Goal: Transaction & Acquisition: Purchase product/service

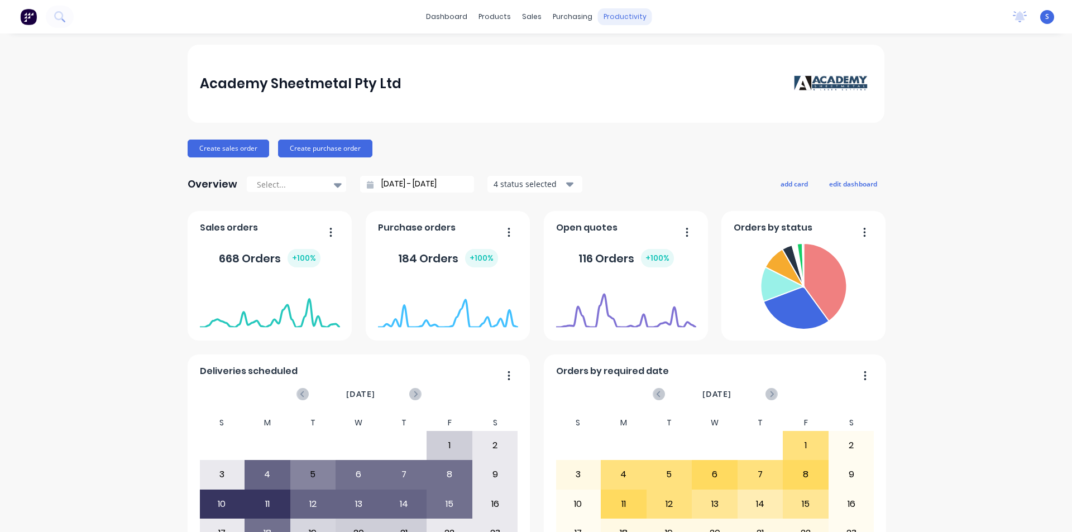
click at [618, 16] on div "productivity" at bounding box center [625, 16] width 54 height 17
click at [666, 47] on link "Workflow" at bounding box center [664, 53] width 148 height 22
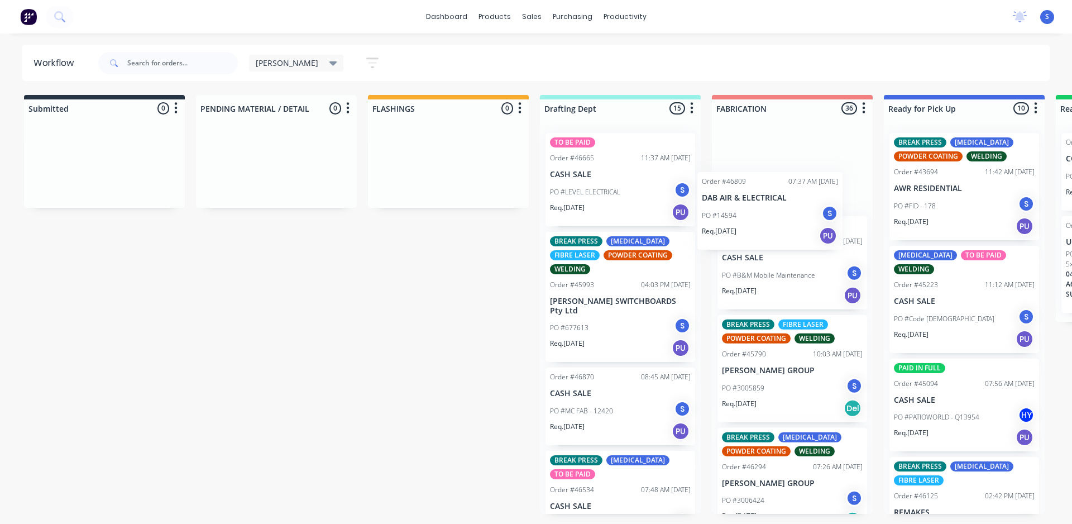
drag, startPoint x: 578, startPoint y: 280, endPoint x: 738, endPoint y: 222, distance: 170.5
click at [738, 222] on div "Submitted 0 Sort By Created date Required date Order number Customer name Most …" at bounding box center [923, 304] width 1863 height 419
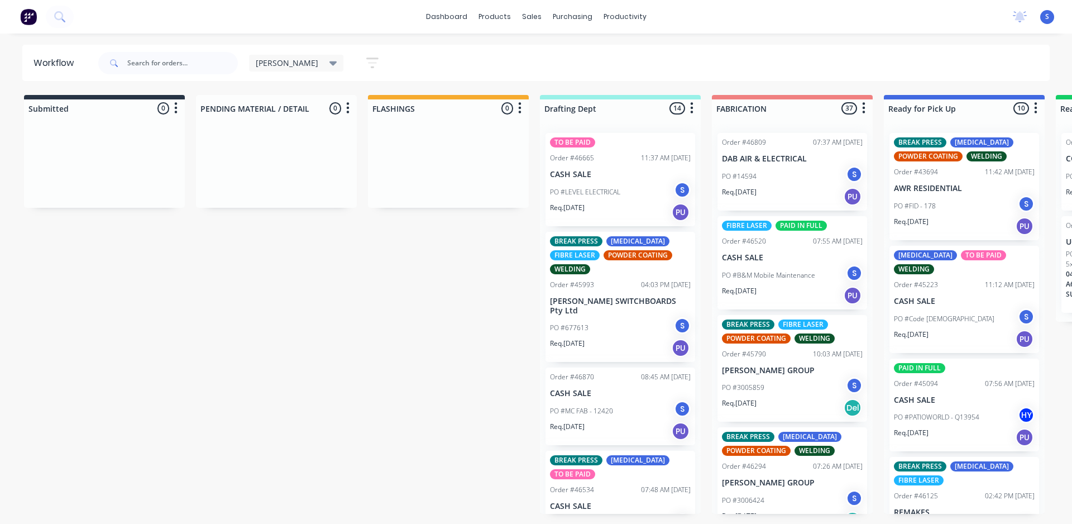
scroll to position [56, 0]
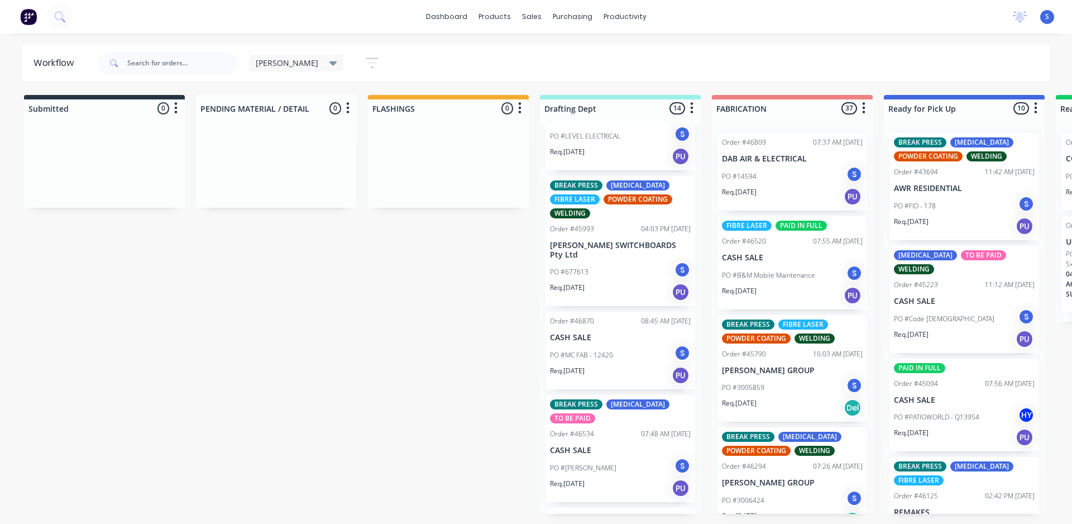
click at [600, 283] on div "Req. [DATE] PU" at bounding box center [620, 292] width 141 height 19
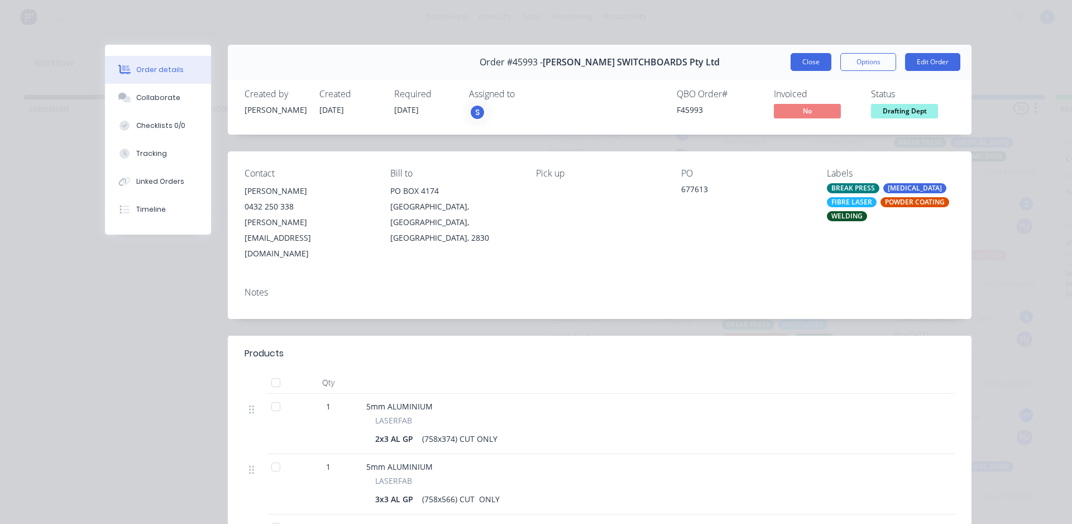
click at [811, 67] on button "Close" at bounding box center [811, 62] width 41 height 18
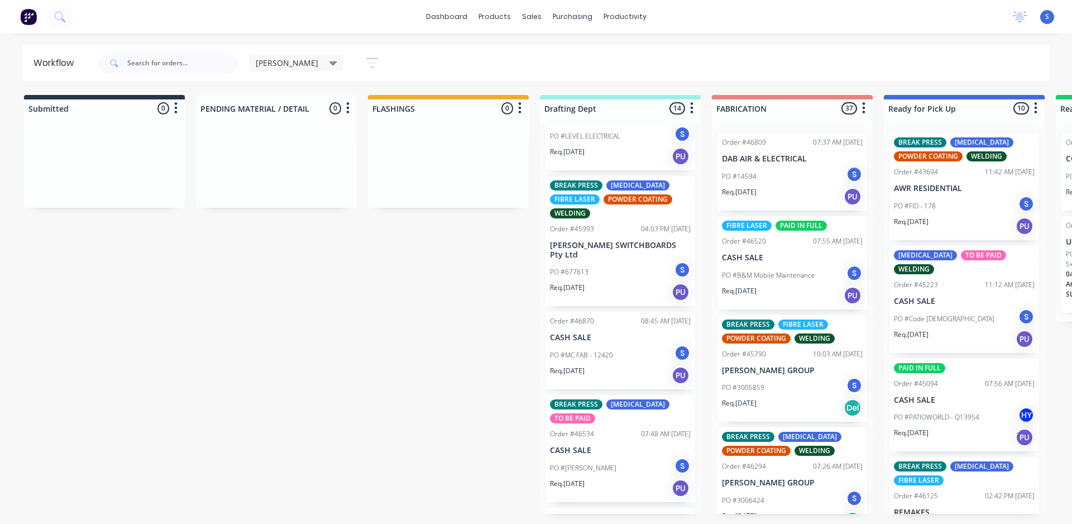
scroll to position [112, 0]
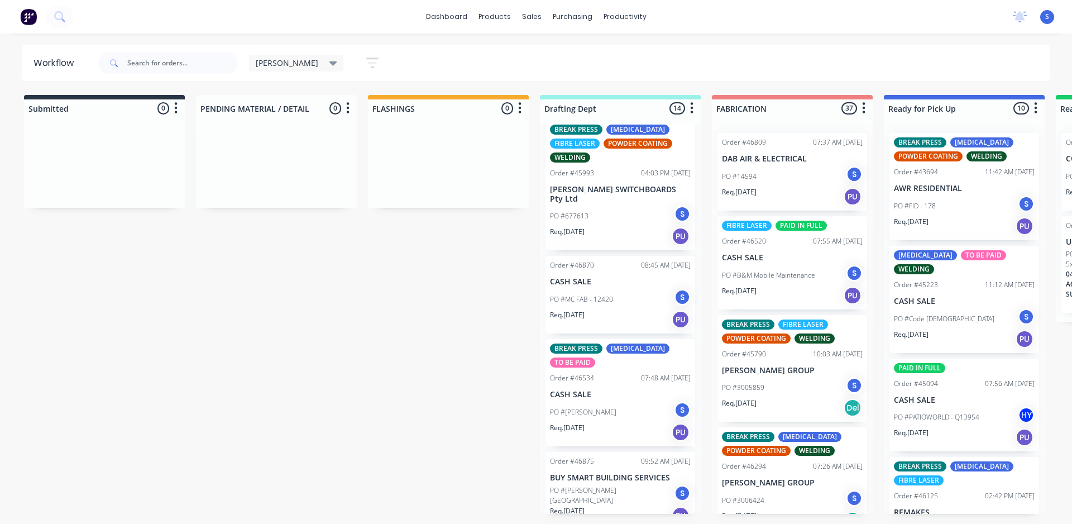
click at [606, 294] on p "PO #MC FAB - 12420" at bounding box center [581, 299] width 63 height 10
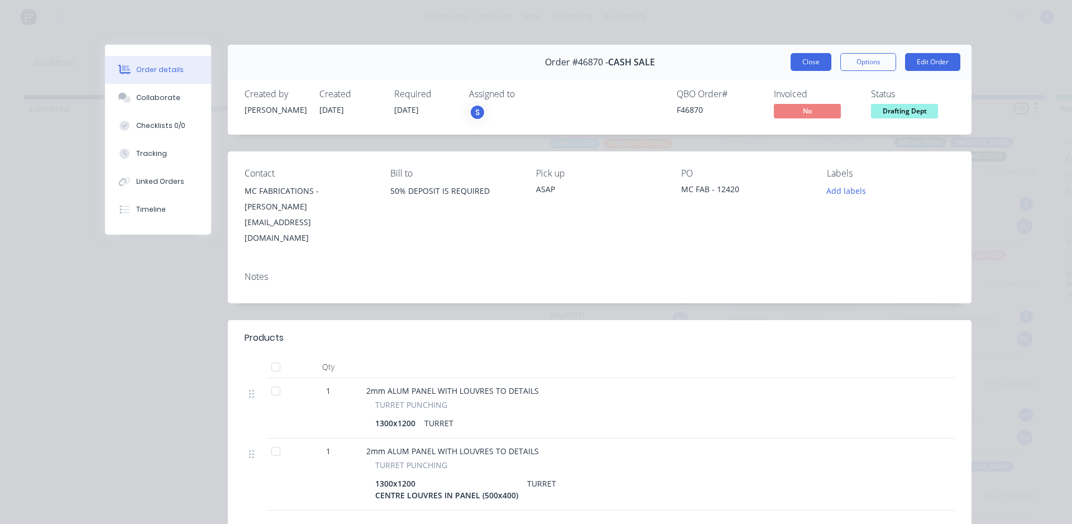
click at [800, 64] on button "Close" at bounding box center [811, 62] width 41 height 18
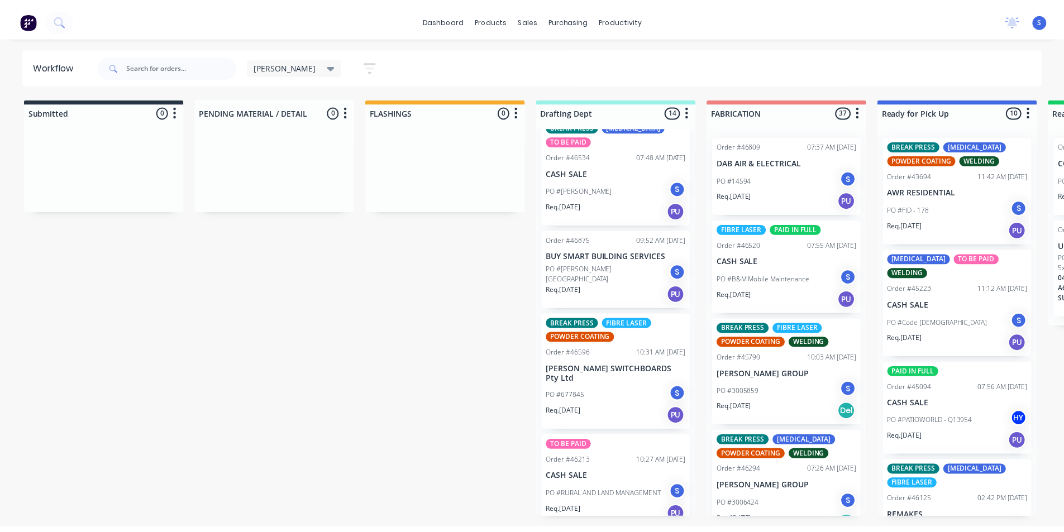
scroll to position [281, 0]
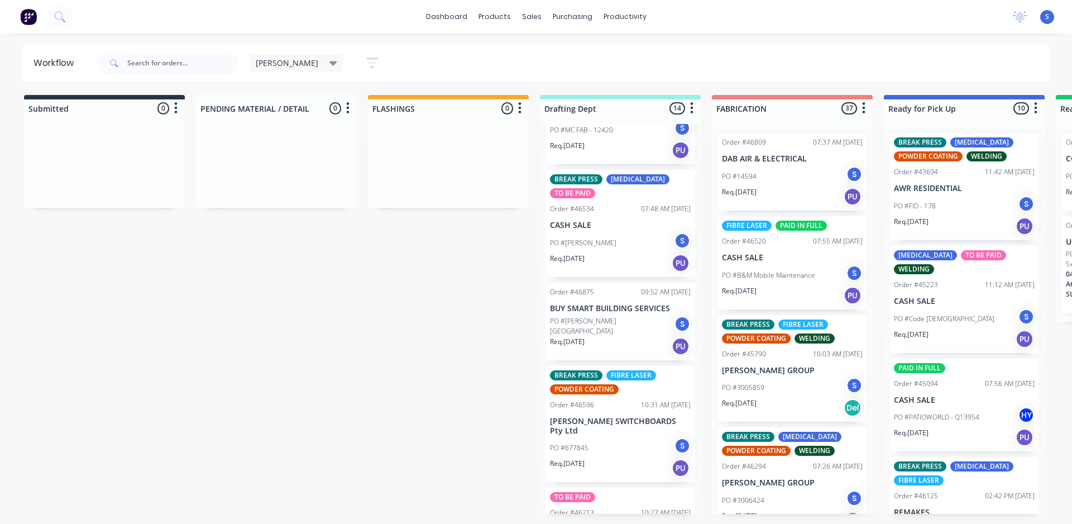
click at [330, 64] on icon at bounding box center [334, 63] width 8 height 12
click at [303, 147] on button "None" at bounding box center [317, 146] width 119 height 13
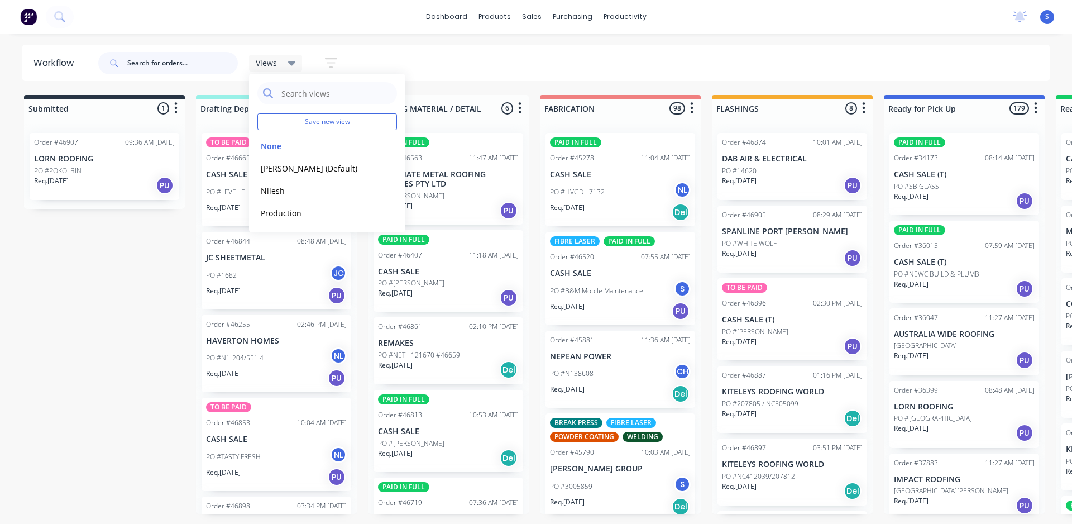
click at [186, 61] on input "text" at bounding box center [182, 63] width 111 height 22
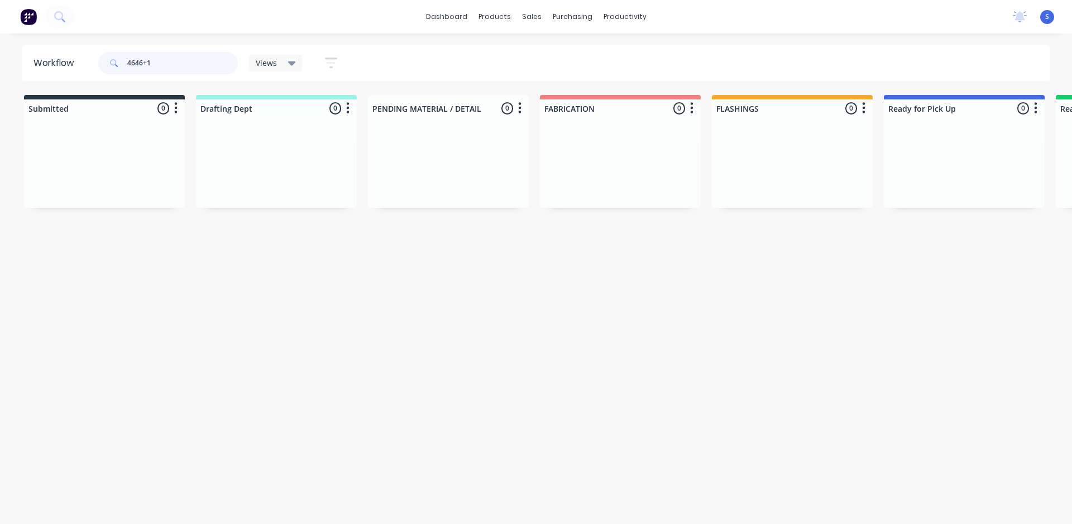
click at [149, 66] on input "4646+1" at bounding box center [182, 63] width 111 height 22
type input "46461"
click at [636, 194] on div "Req. [DATE] Del" at bounding box center [620, 201] width 141 height 19
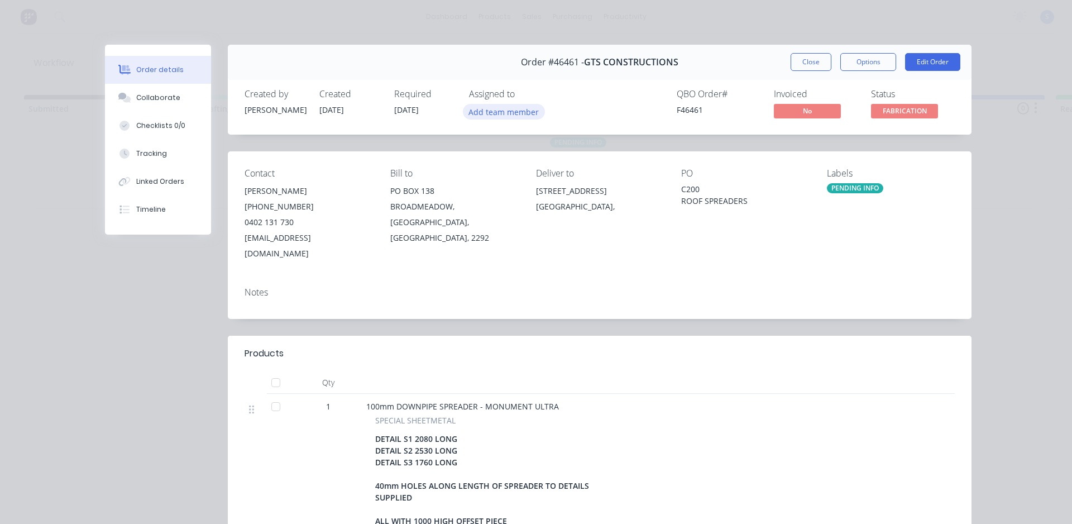
click at [512, 112] on button "Add team member" at bounding box center [504, 111] width 82 height 15
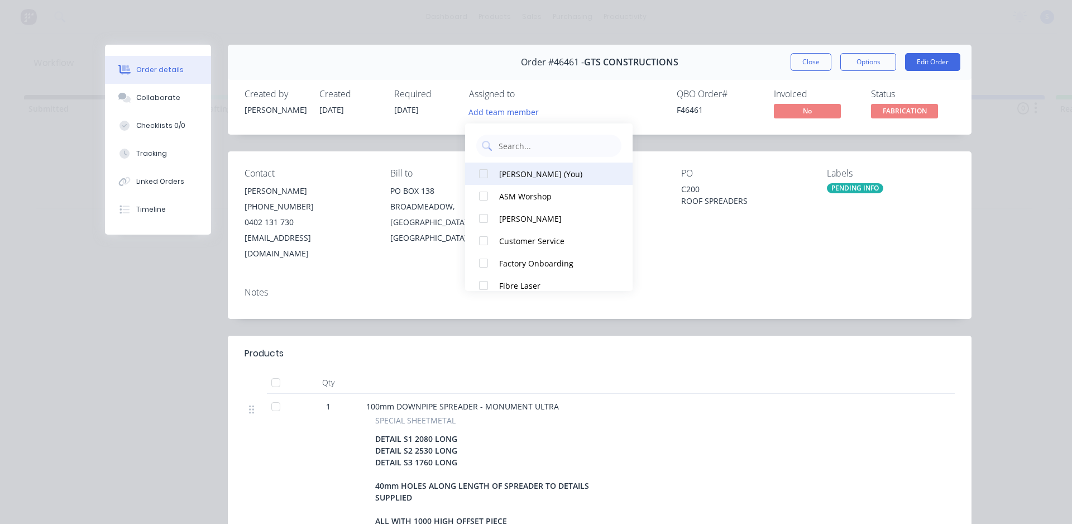
click at [489, 171] on div at bounding box center [484, 174] width 22 height 22
click at [816, 64] on button "Close" at bounding box center [811, 62] width 41 height 18
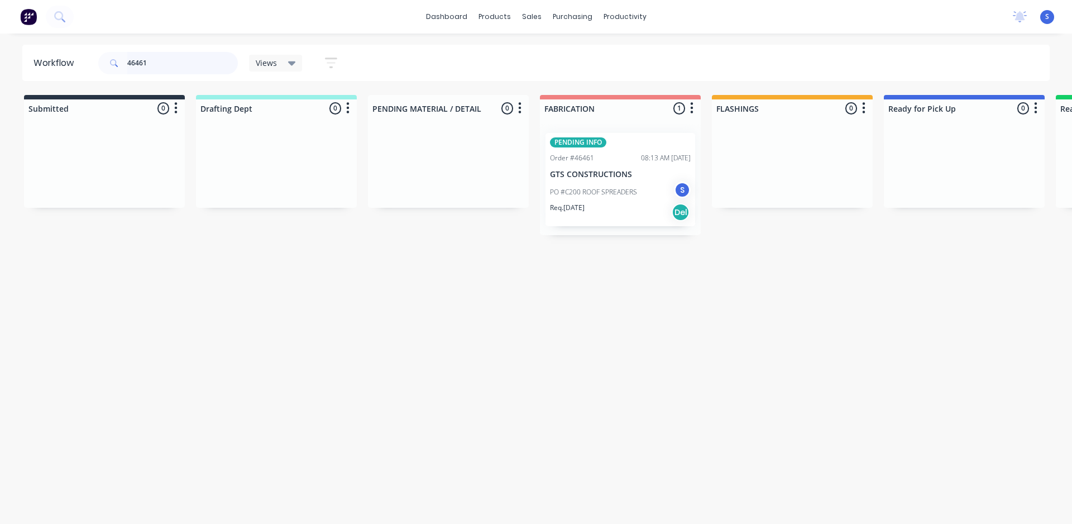
click at [192, 62] on input "46461" at bounding box center [182, 63] width 111 height 22
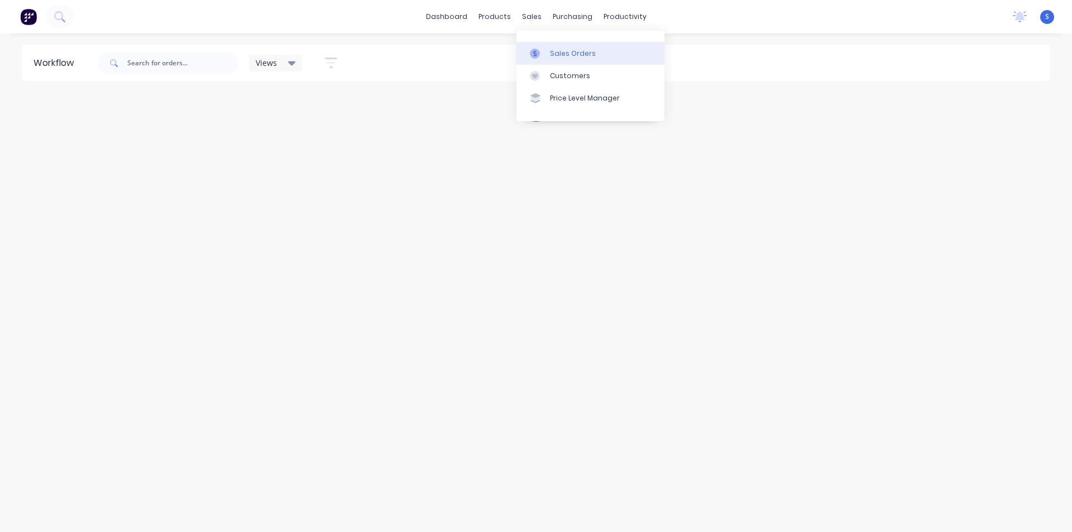
click at [554, 51] on div "Sales Orders" at bounding box center [573, 54] width 46 height 10
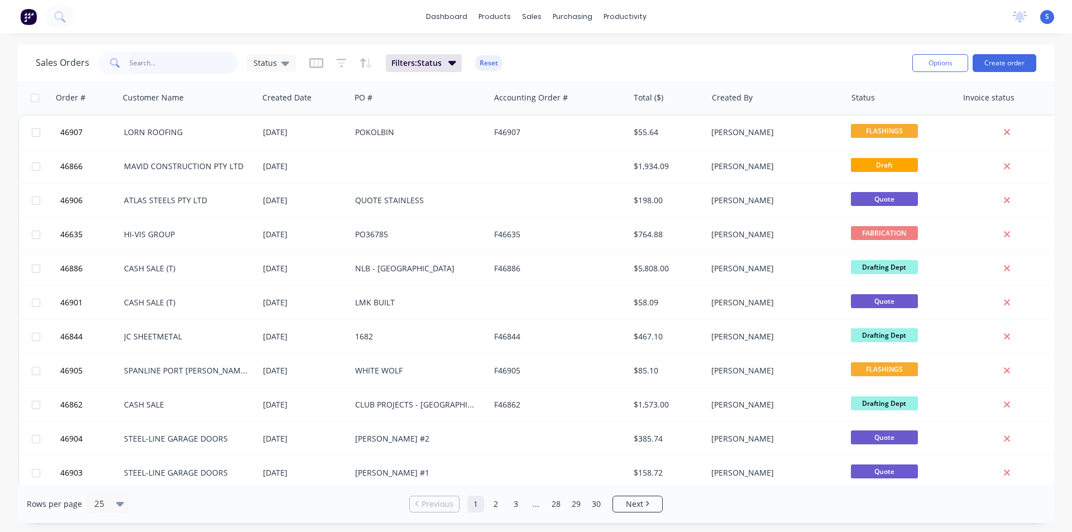
click at [147, 68] on input "text" at bounding box center [184, 63] width 109 height 22
paste input "PA01160"
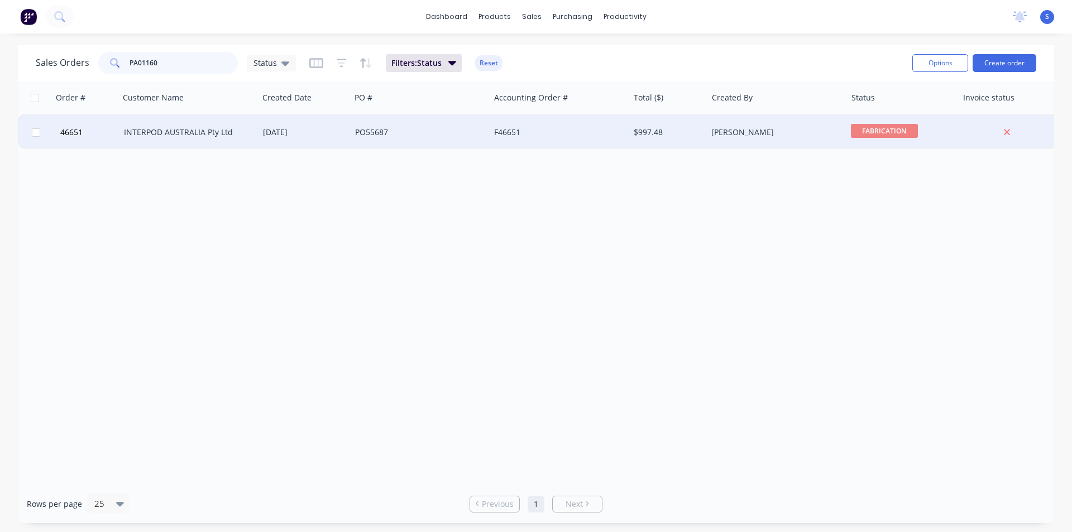
type input "PA01160"
click at [204, 123] on div "INTERPOD AUSTRALIA Pty Ltd" at bounding box center [189, 133] width 139 height 34
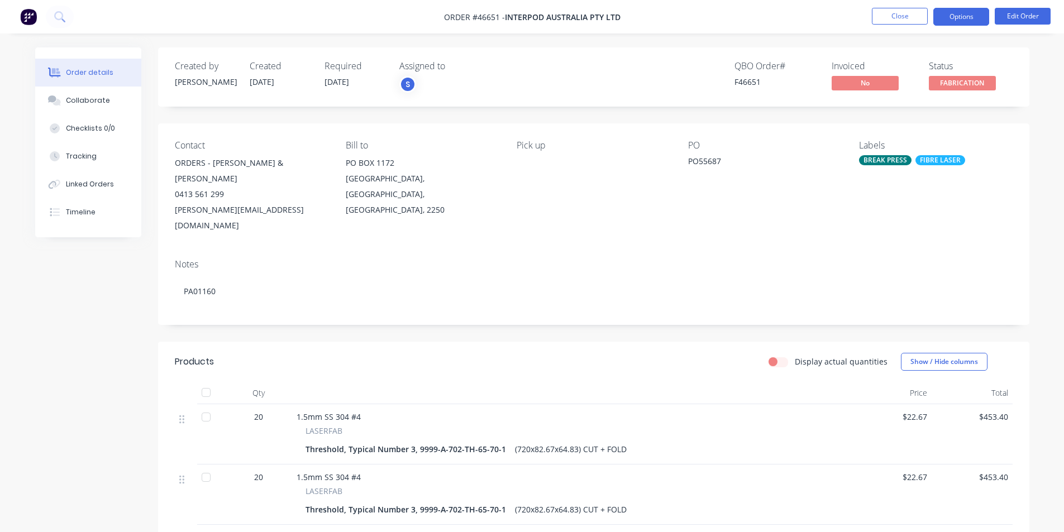
click at [954, 18] on button "Options" at bounding box center [961, 17] width 56 height 18
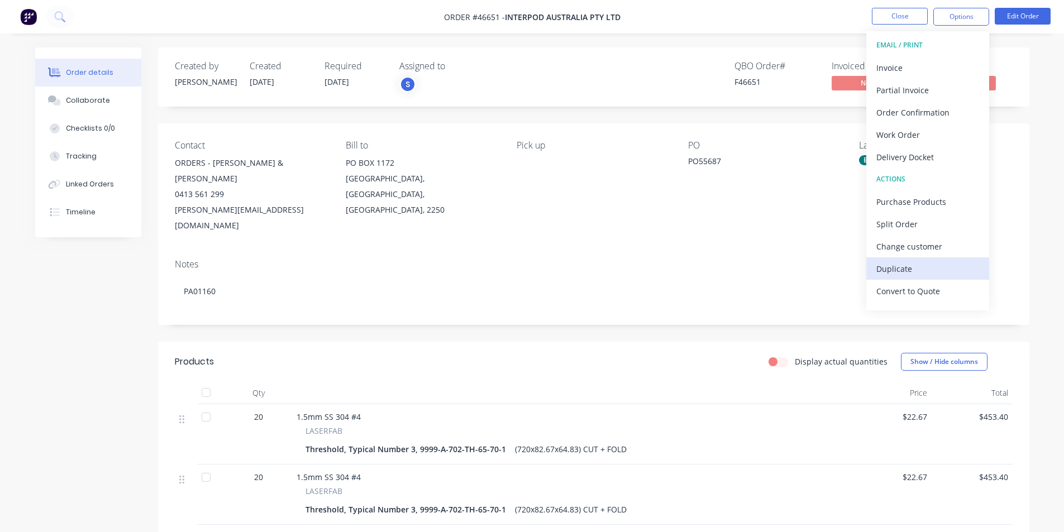
click at [919, 270] on div "Duplicate" at bounding box center [927, 269] width 103 height 16
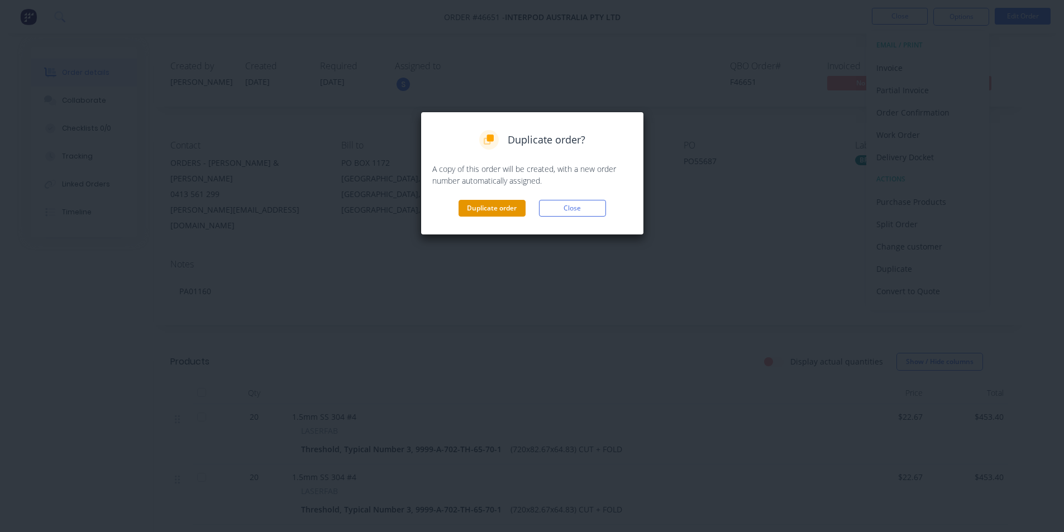
click at [483, 208] on button "Duplicate order" at bounding box center [492, 208] width 67 height 17
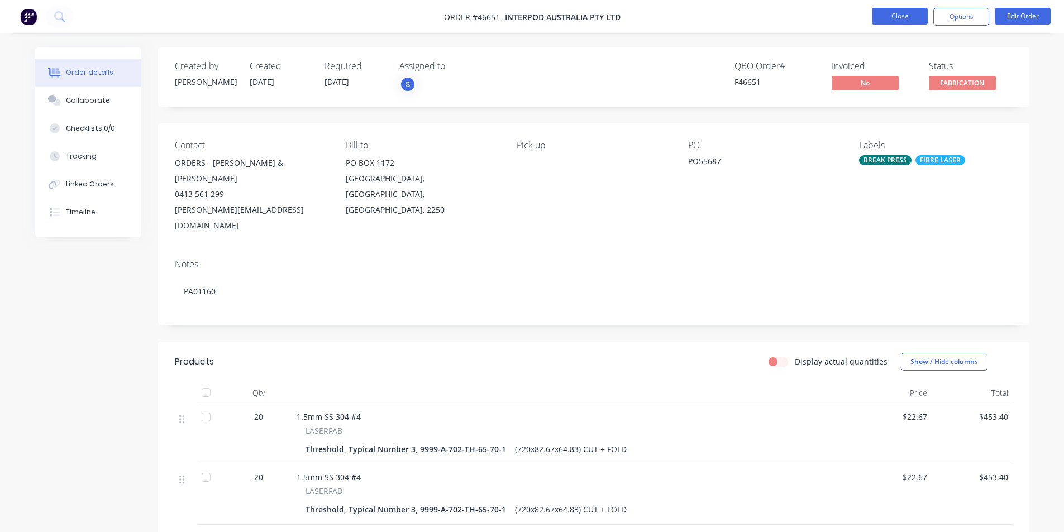
click at [902, 17] on button "Close" at bounding box center [900, 16] width 56 height 17
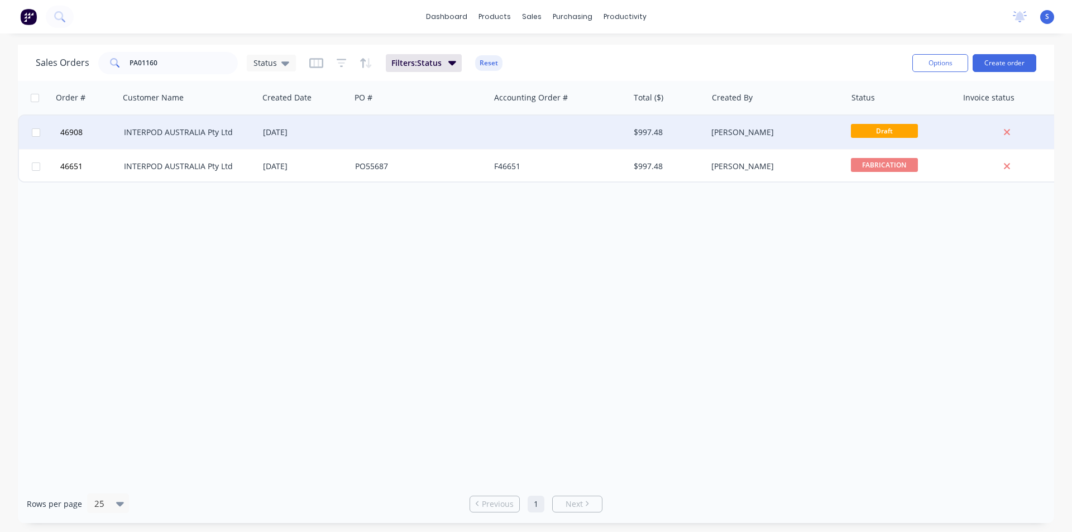
click at [218, 126] on div "INTERPOD AUSTRALIA Pty Ltd" at bounding box center [189, 133] width 139 height 34
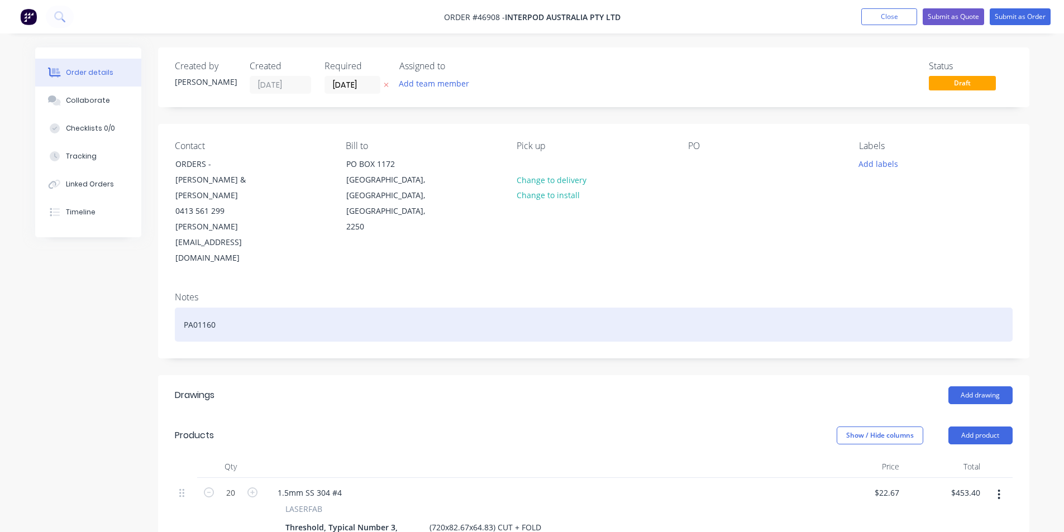
scroll to position [223, 0]
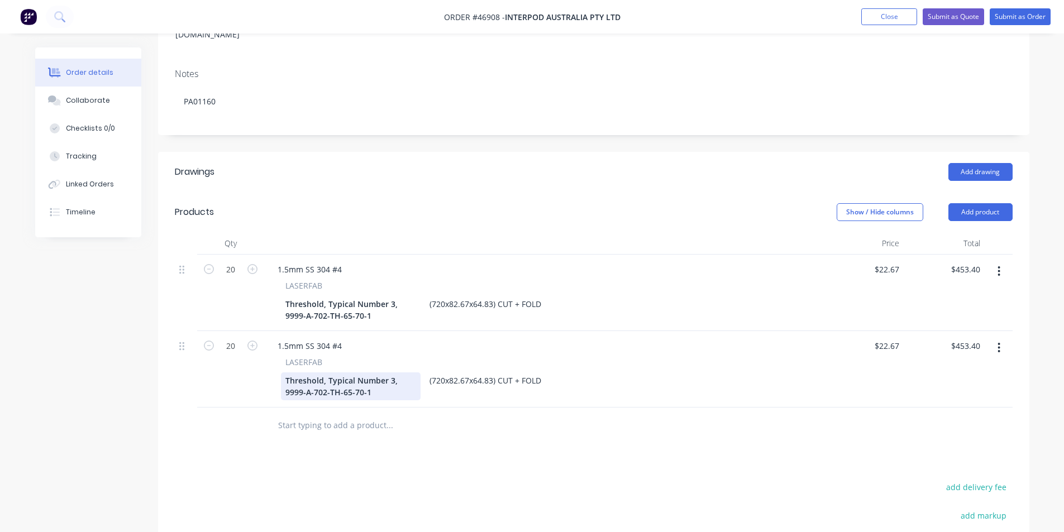
click at [368, 373] on div "Threshold, Typical Number 3, 9999-A-702-TH-65-70-1" at bounding box center [351, 387] width 140 height 28
click at [372, 296] on div "Threshold, Typical Number 3, 9999-A-702-TH-65-70-1" at bounding box center [351, 310] width 140 height 28
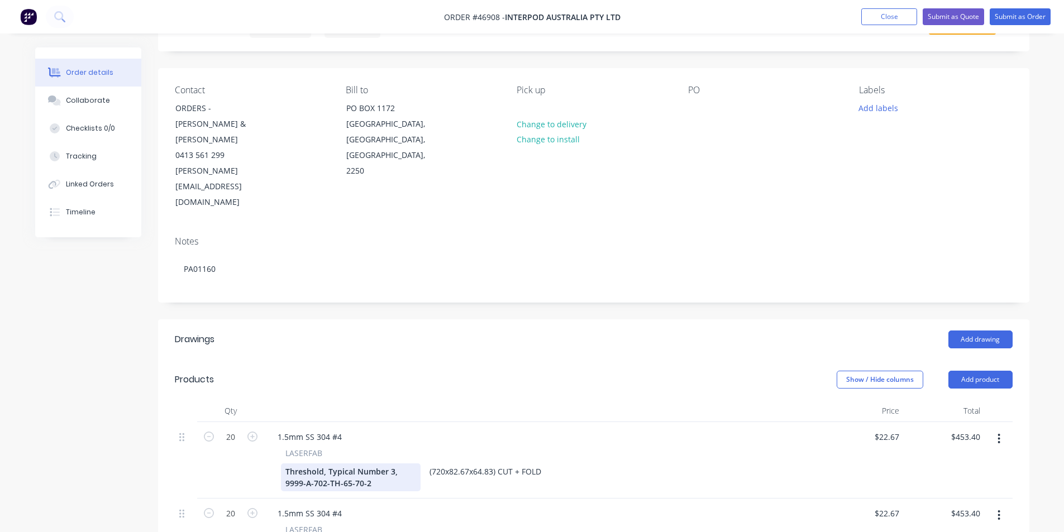
scroll to position [0, 0]
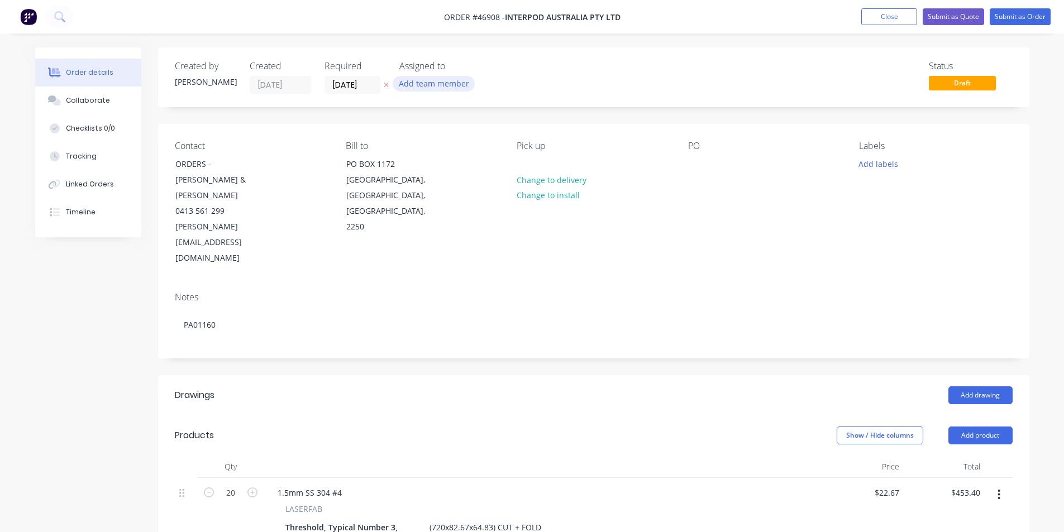
click at [430, 88] on button "Add team member" at bounding box center [434, 83] width 82 height 15
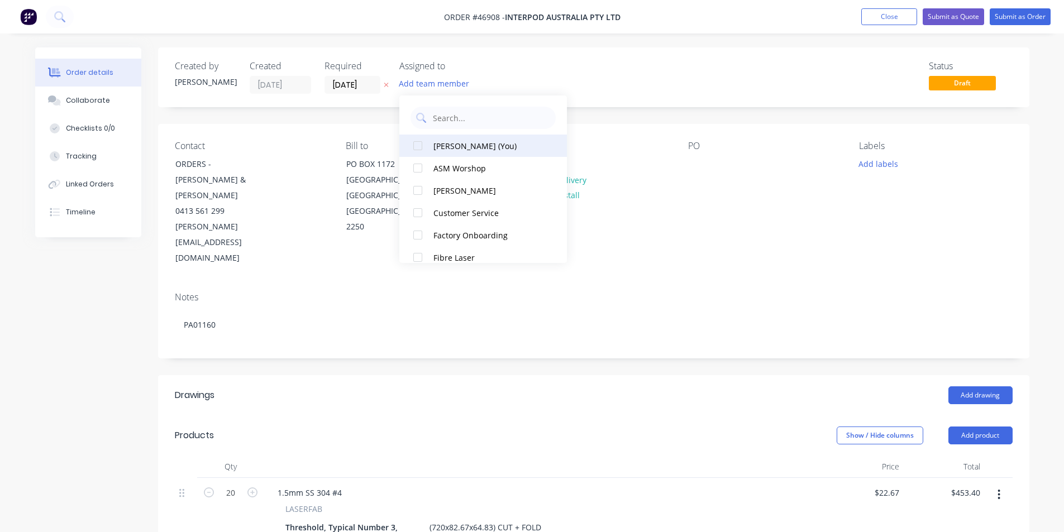
click at [416, 145] on div at bounding box center [418, 146] width 22 height 22
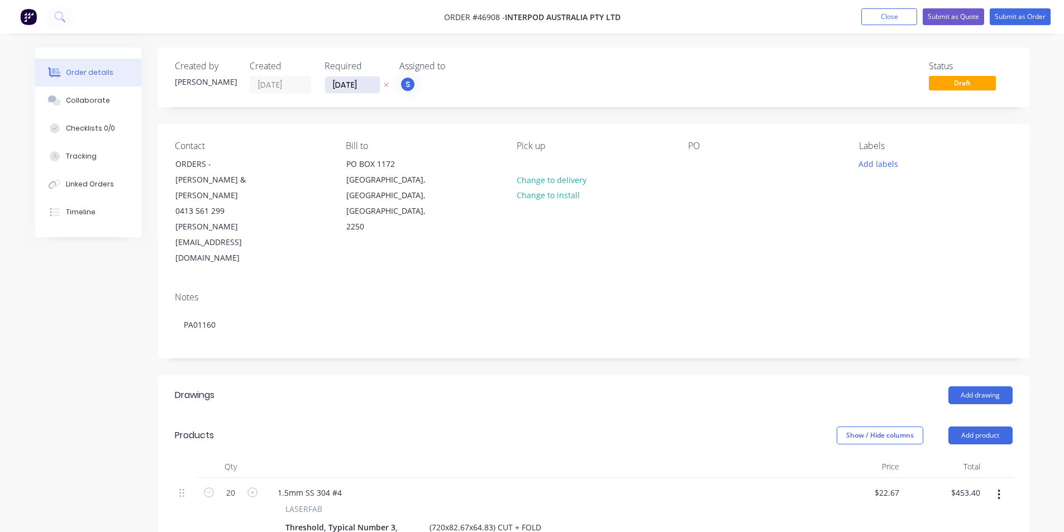
click at [371, 85] on input "[DATE]" at bounding box center [352, 85] width 55 height 17
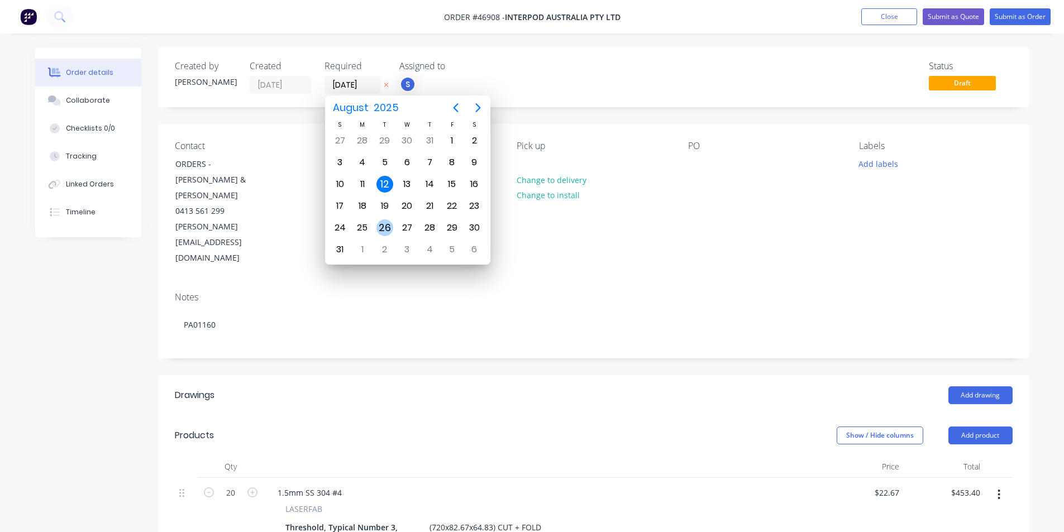
click at [387, 227] on div "26" at bounding box center [384, 228] width 17 height 17
type input "[DATE]"
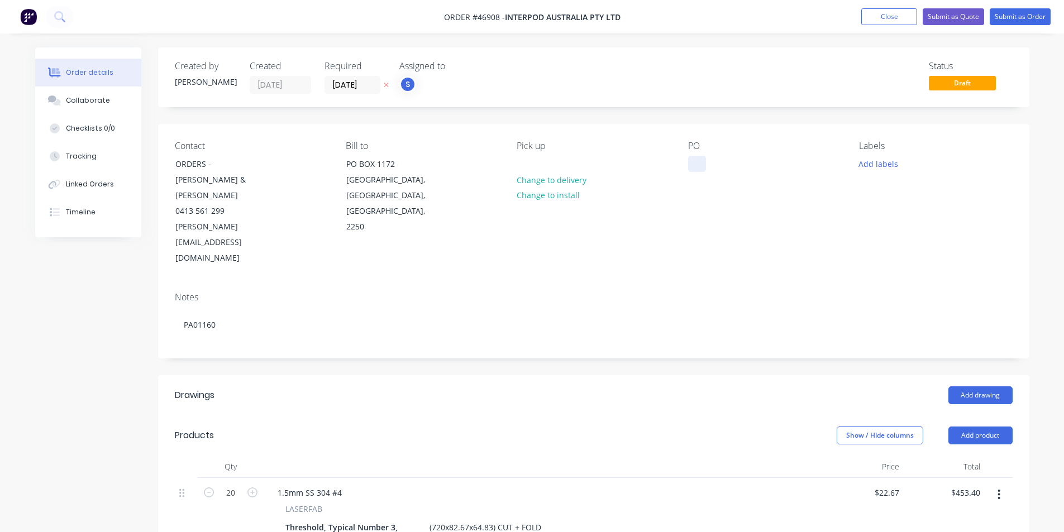
click at [700, 160] on div at bounding box center [697, 164] width 18 height 16
click at [713, 169] on div "PO" at bounding box center [764, 204] width 153 height 126
click at [700, 162] on div at bounding box center [697, 164] width 18 height 16
paste div
click at [886, 164] on button "Add labels" at bounding box center [878, 163] width 51 height 15
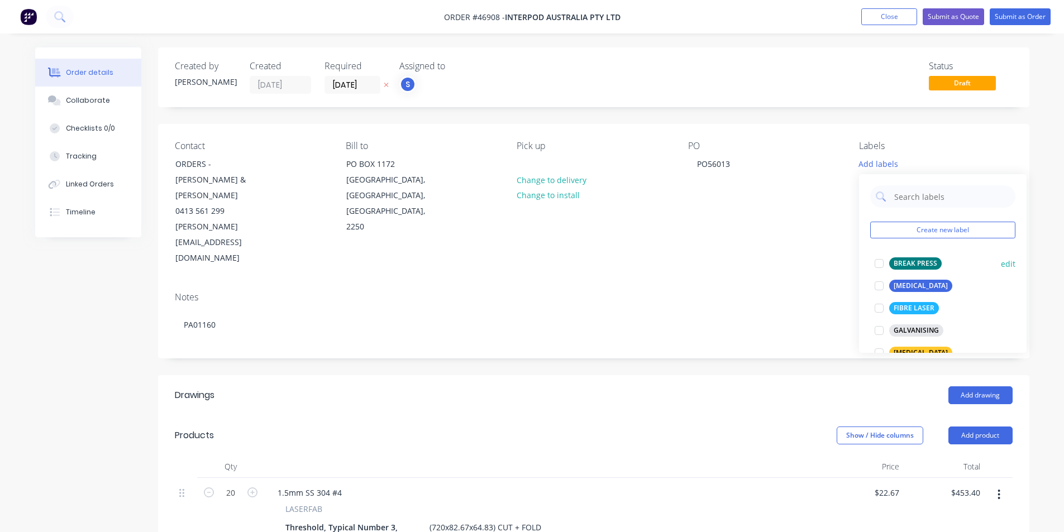
click at [879, 261] on div at bounding box center [879, 263] width 22 height 22
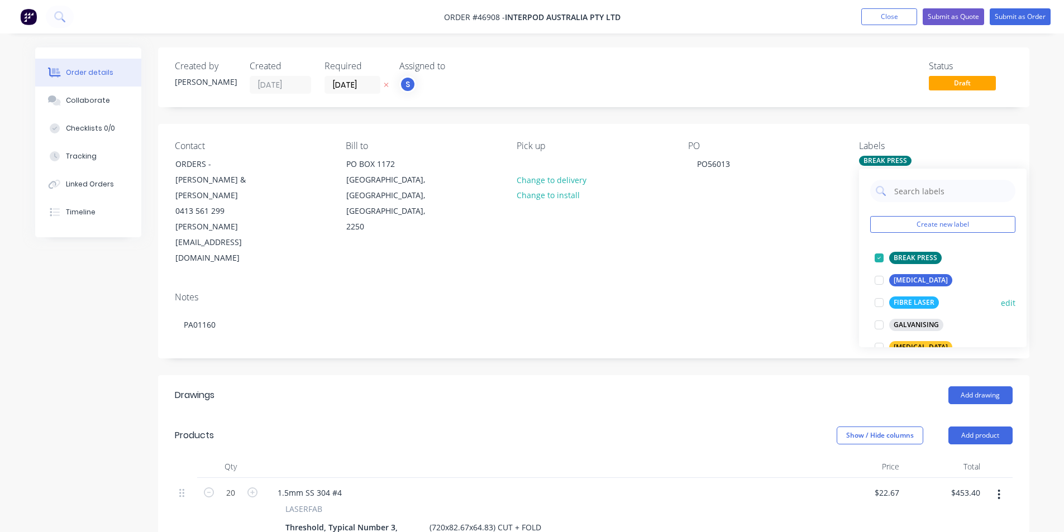
click at [878, 304] on div at bounding box center [879, 303] width 22 height 22
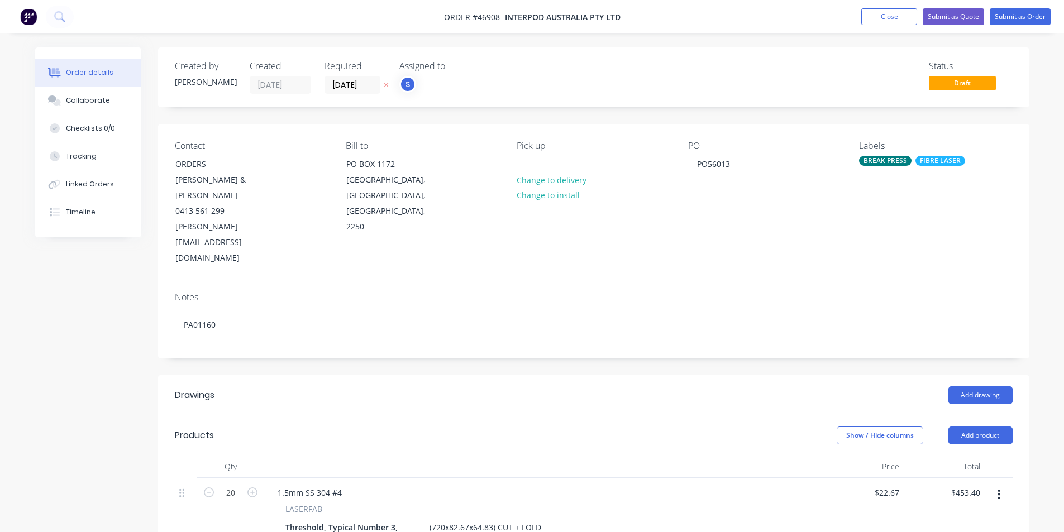
click at [121, 333] on div "Created by [PERSON_NAME] Created [DATE] Required [DATE] Assigned to S Status Dr…" at bounding box center [532, 487] width 994 height 880
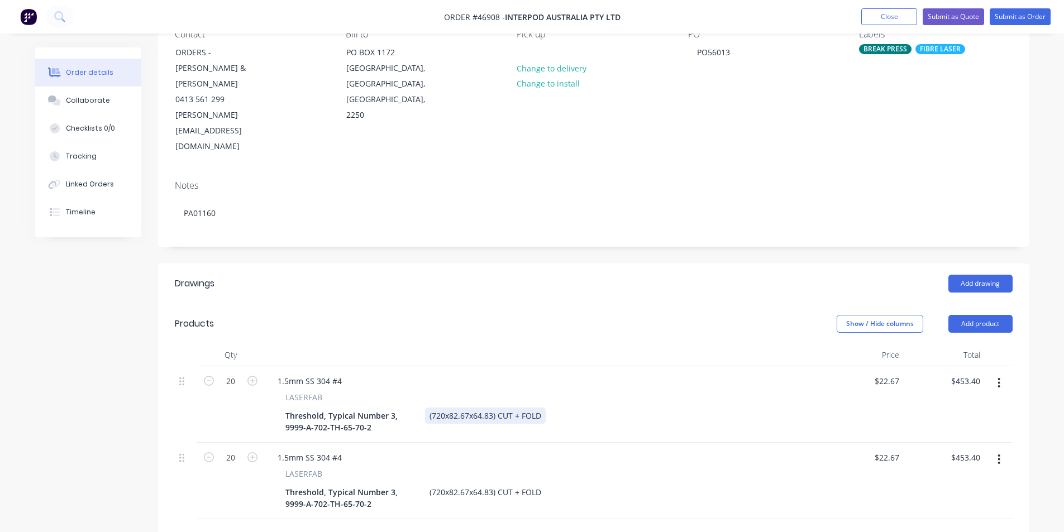
drag, startPoint x: 470, startPoint y: 370, endPoint x: 514, endPoint y: 379, distance: 45.0
click at [470, 408] on div "(720x82.67x64.83) CUT + FOLD" at bounding box center [485, 416] width 121 height 16
drag, startPoint x: 483, startPoint y: 369, endPoint x: 466, endPoint y: 376, distance: 18.3
click at [466, 408] on div "(720x81x64.83) CUT + FOLD" at bounding box center [479, 416] width 109 height 16
click at [470, 408] on div "(720x81x665) CUT + FOLD" at bounding box center [476, 416] width 103 height 16
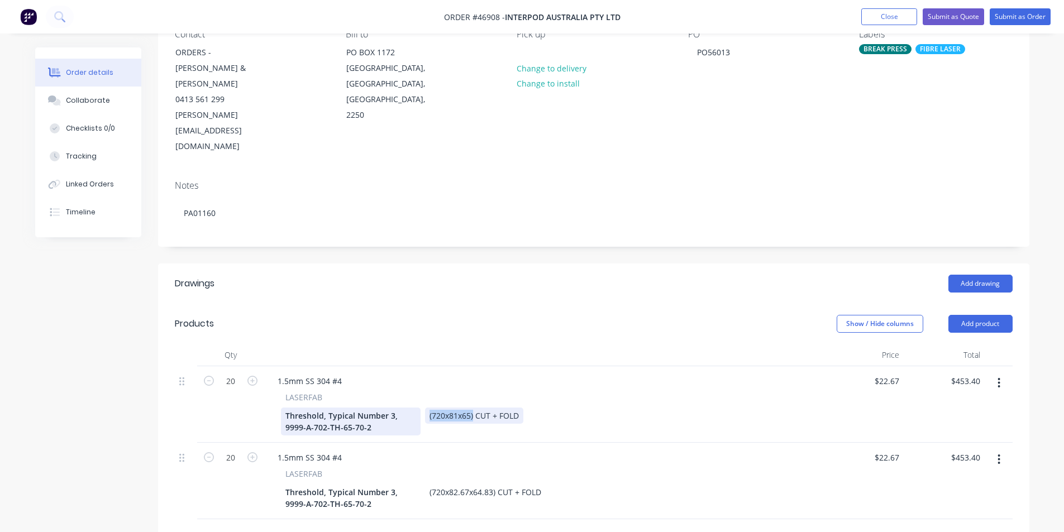
drag, startPoint x: 474, startPoint y: 369, endPoint x: 302, endPoint y: 383, distance: 172.6
click at [309, 408] on div "Threshold, Typical Number 3, 9999-A-702-TH-65-70-2 (720x81x65) CUT + FOLD" at bounding box center [541, 422] width 521 height 28
copy div "(720x81x65)"
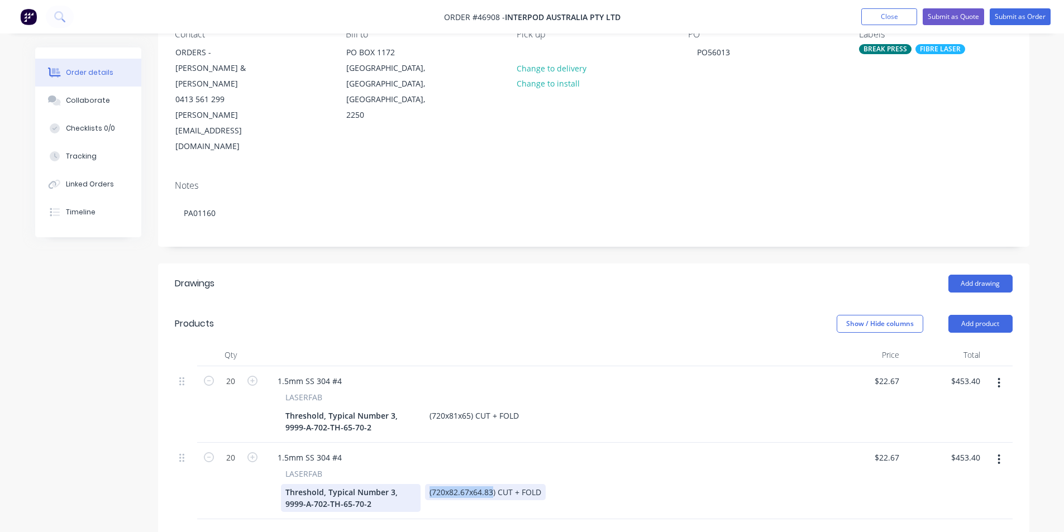
drag, startPoint x: 494, startPoint y: 447, endPoint x: 360, endPoint y: 447, distance: 134.1
click at [364, 484] on div "Threshold, Typical Number 3, 9999-A-702-TH-65-70-2 (720x82.67x64.83) CUT + FOLD" at bounding box center [541, 498] width 521 height 28
paste div
click at [143, 417] on div "Created by [PERSON_NAME] Created [DATE] Required [DATE] Assigned to S Status Dr…" at bounding box center [532, 376] width 994 height 880
click at [252, 376] on icon "button" at bounding box center [252, 381] width 10 height 10
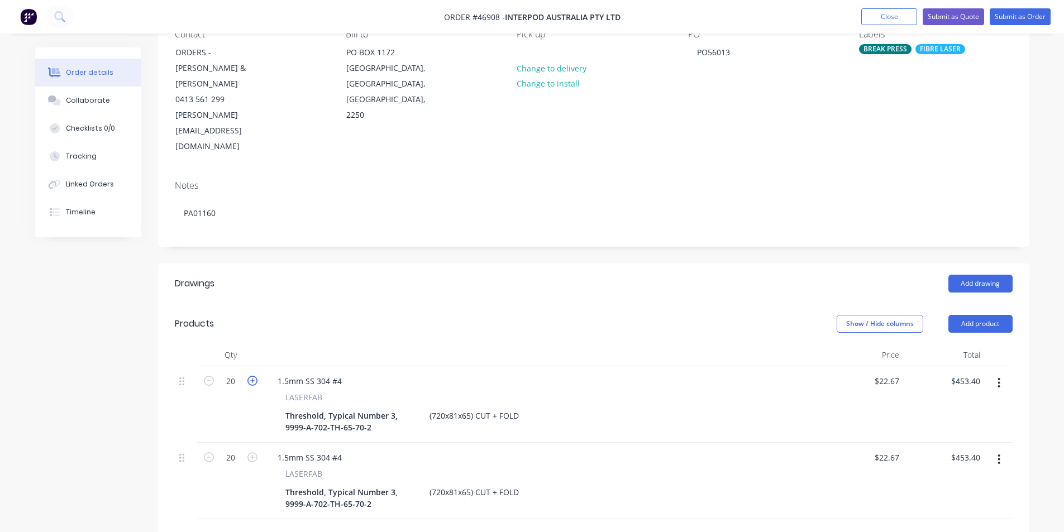
type input "21"
type input "$476.07"
click at [252, 376] on icon "button" at bounding box center [252, 381] width 10 height 10
type input "22"
type input "$498.74"
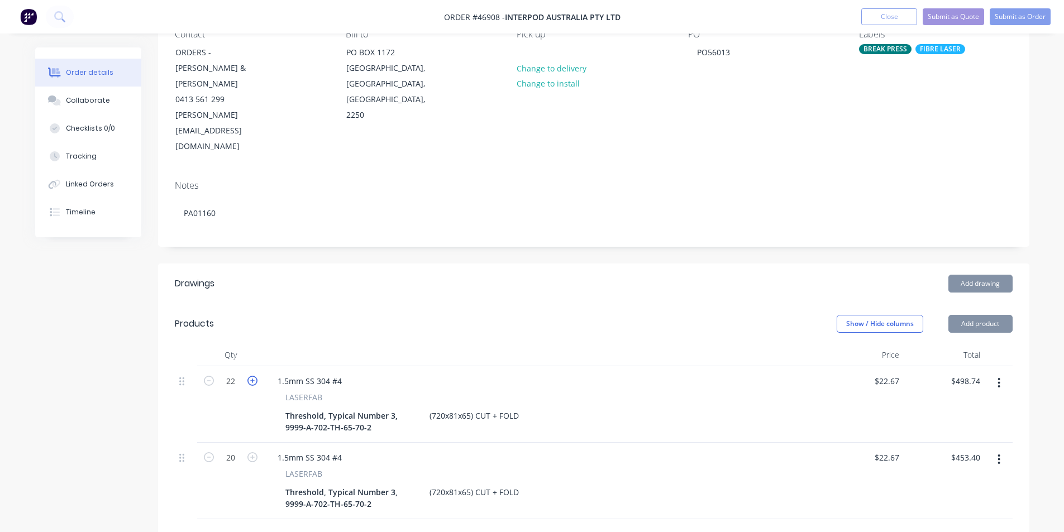
click at [252, 376] on icon "button" at bounding box center [252, 381] width 10 height 10
type input "23"
type input "$521.41"
click at [252, 376] on icon "button" at bounding box center [252, 381] width 10 height 10
type input "24"
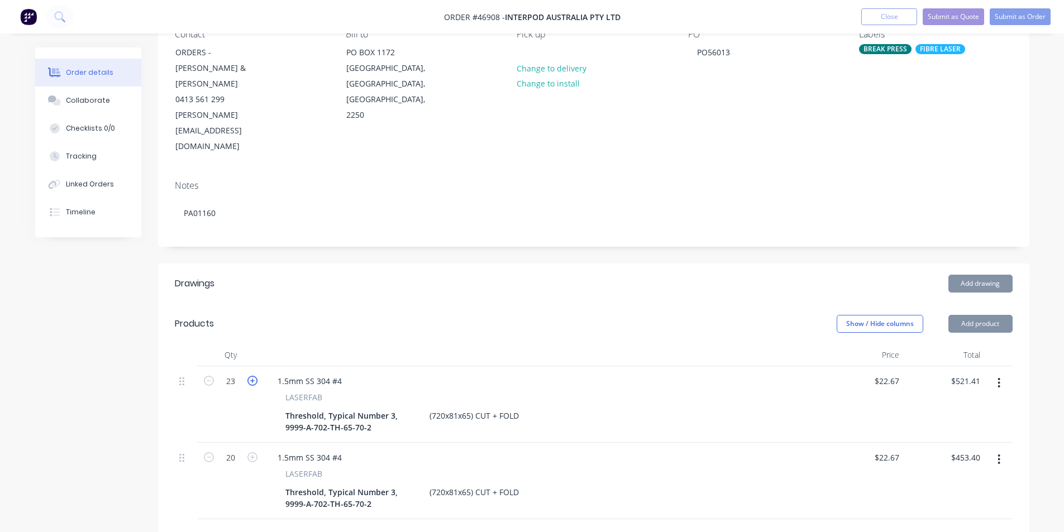
type input "$544.08"
click at [252, 376] on icon "button" at bounding box center [252, 381] width 10 height 10
type input "25"
type input "$566.75"
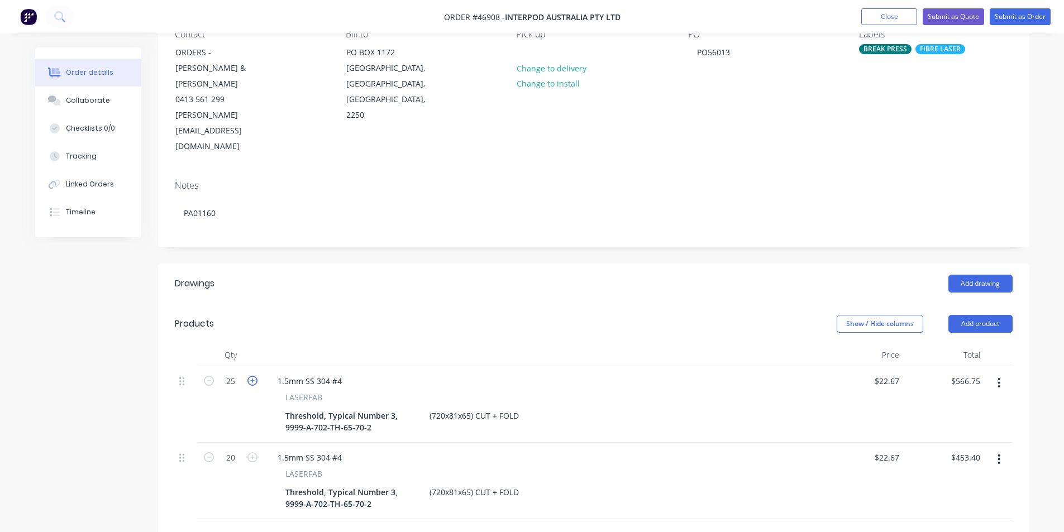
click at [252, 376] on icon "button" at bounding box center [252, 381] width 10 height 10
type input "26"
type input "$589.42"
click at [252, 376] on icon "button" at bounding box center [252, 381] width 10 height 10
type input "27"
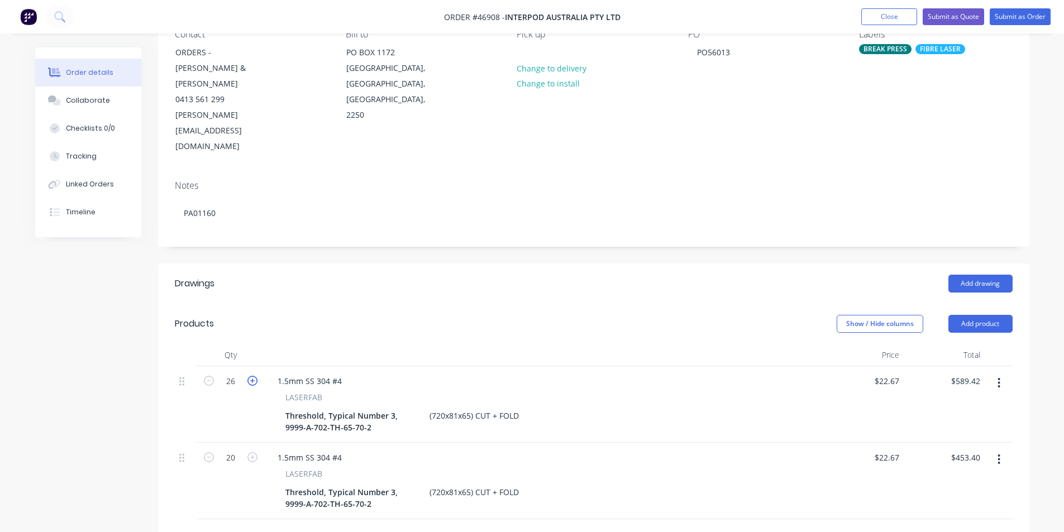
type input "$612.09"
click at [252, 376] on icon "button" at bounding box center [252, 381] width 10 height 10
type input "28"
type input "$634.76"
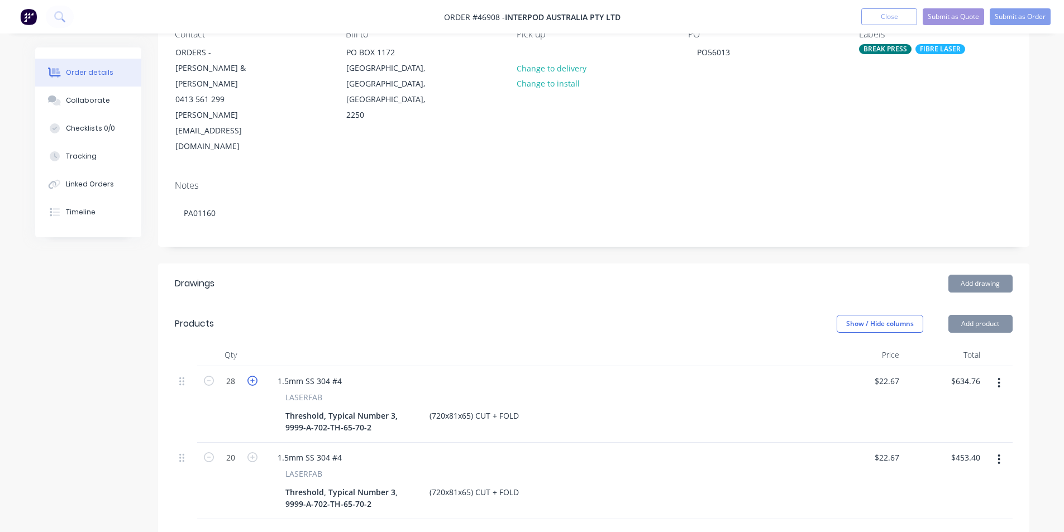
click at [252, 376] on icon "button" at bounding box center [252, 381] width 10 height 10
type input "29"
type input "$657.43"
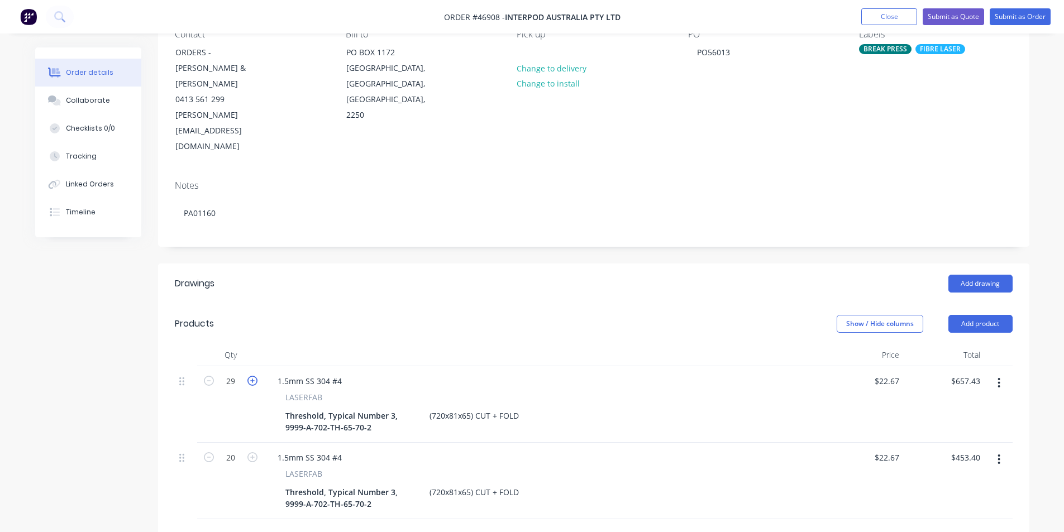
click at [252, 376] on icon "button" at bounding box center [252, 381] width 10 height 10
type input "30"
type input "$680.10"
click at [228, 390] on input "20" at bounding box center [230, 381] width 29 height 17
type input "30"
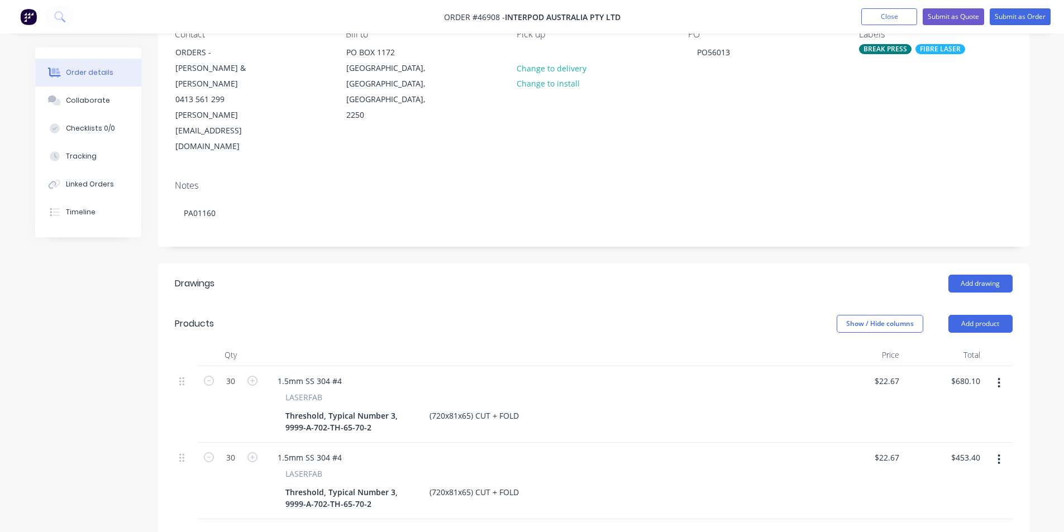
type input "$680.10"
click at [89, 339] on div "Created by [PERSON_NAME] Created [DATE] Required [DATE] Assigned to S Status Dr…" at bounding box center [532, 376] width 994 height 880
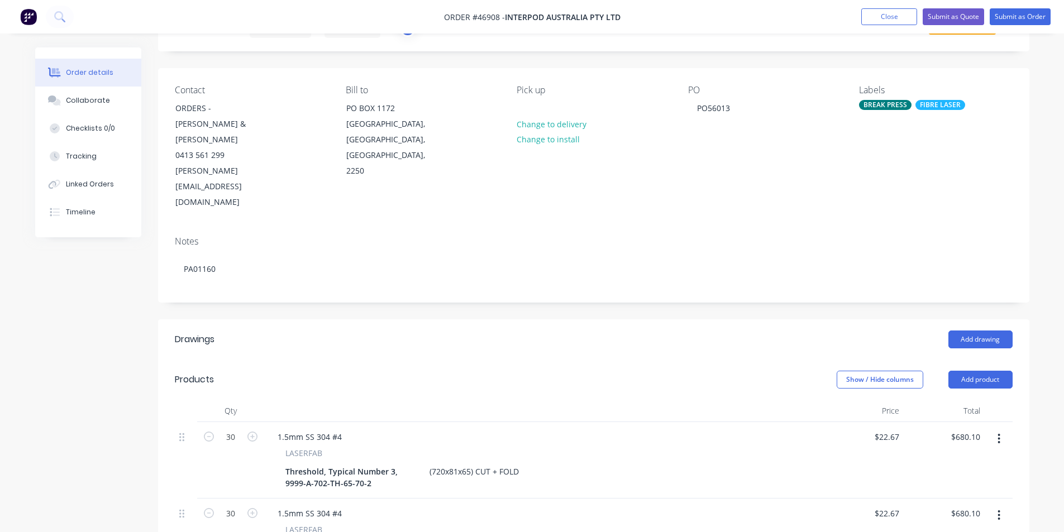
scroll to position [0, 0]
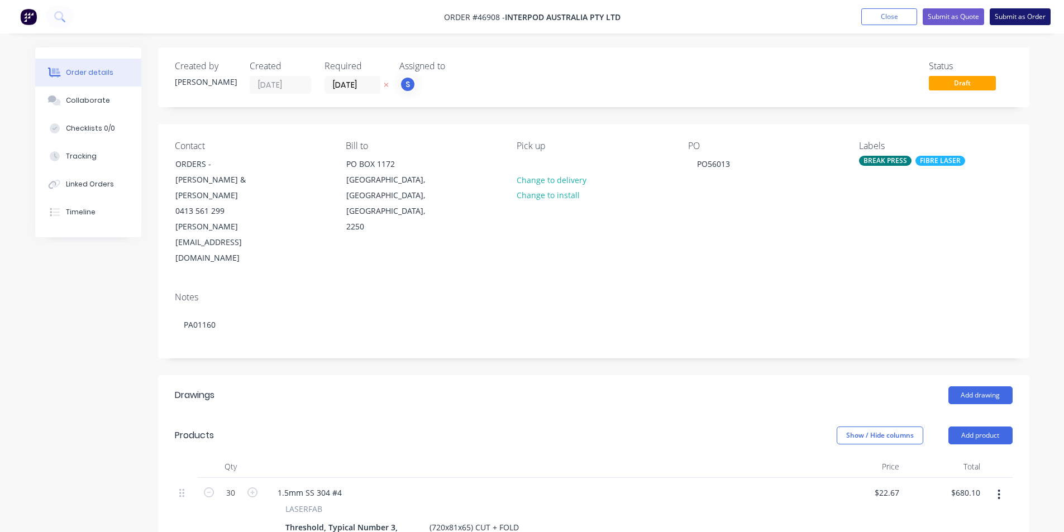
click at [1021, 16] on button "Submit as Order" at bounding box center [1020, 16] width 61 height 17
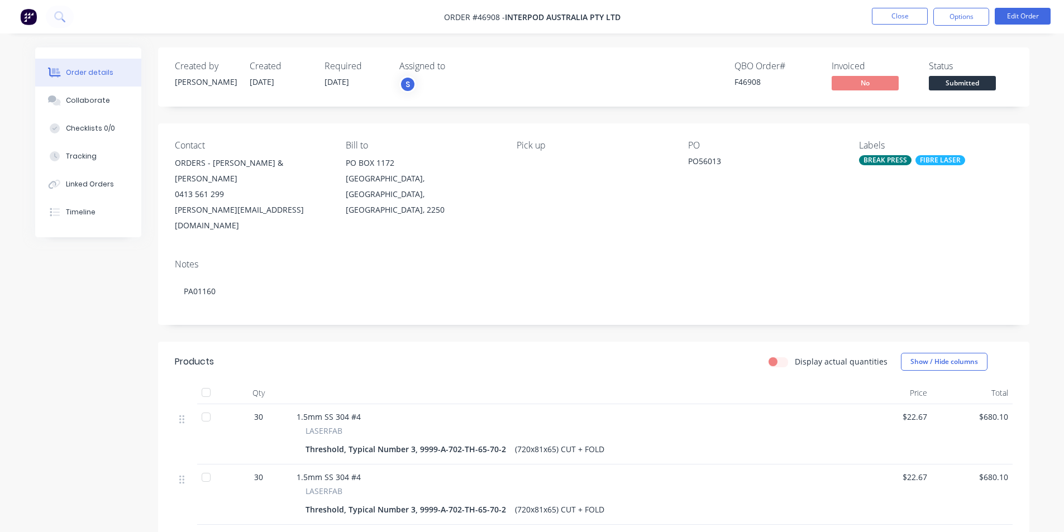
click at [978, 82] on span "Submitted" at bounding box center [962, 83] width 67 height 14
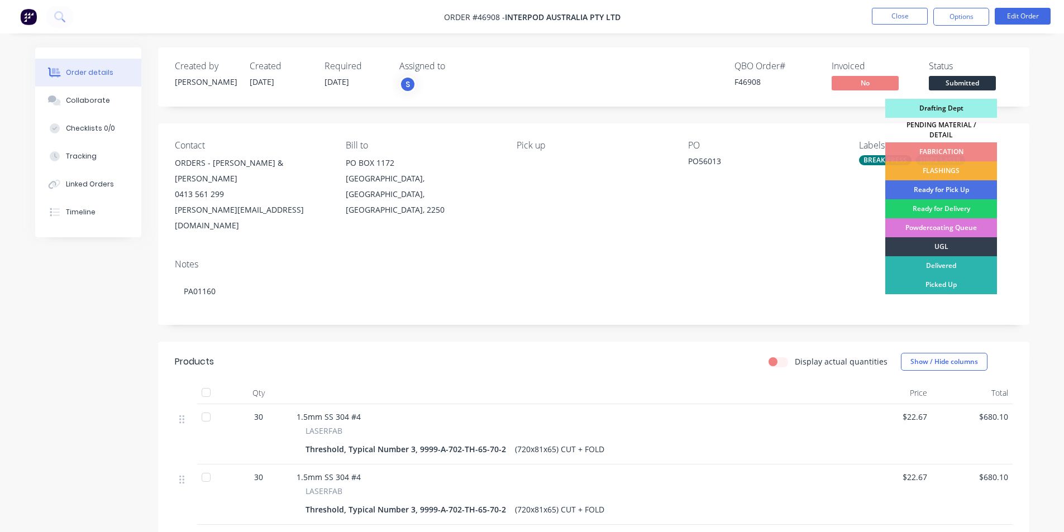
click at [949, 110] on div "Drafting Dept" at bounding box center [941, 108] width 112 height 19
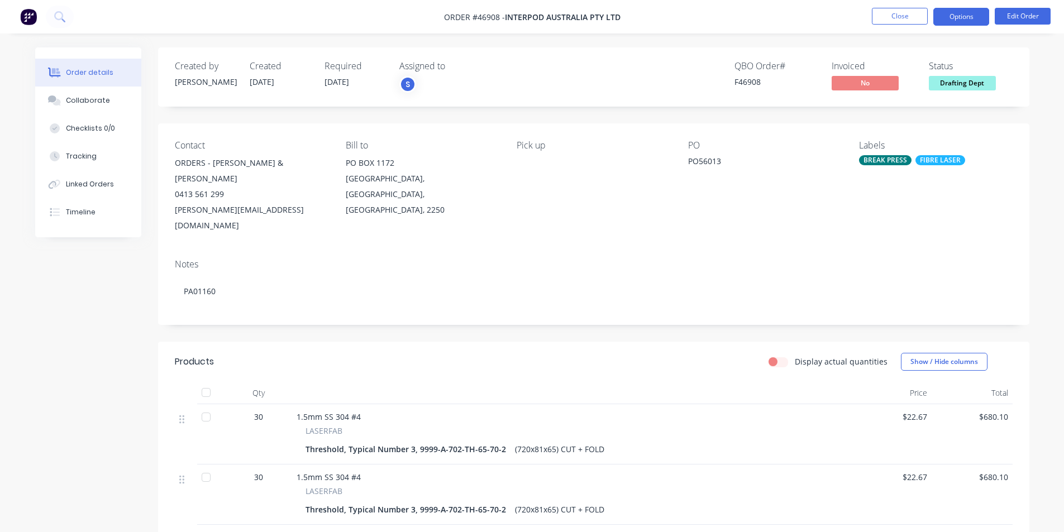
click at [951, 16] on button "Options" at bounding box center [961, 17] width 56 height 18
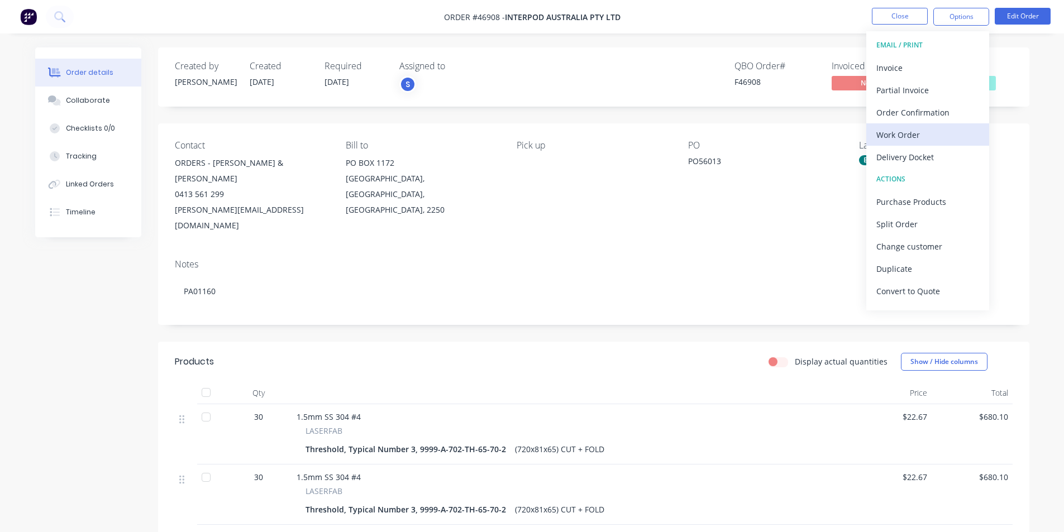
click at [905, 139] on div "Work Order" at bounding box center [927, 135] width 103 height 16
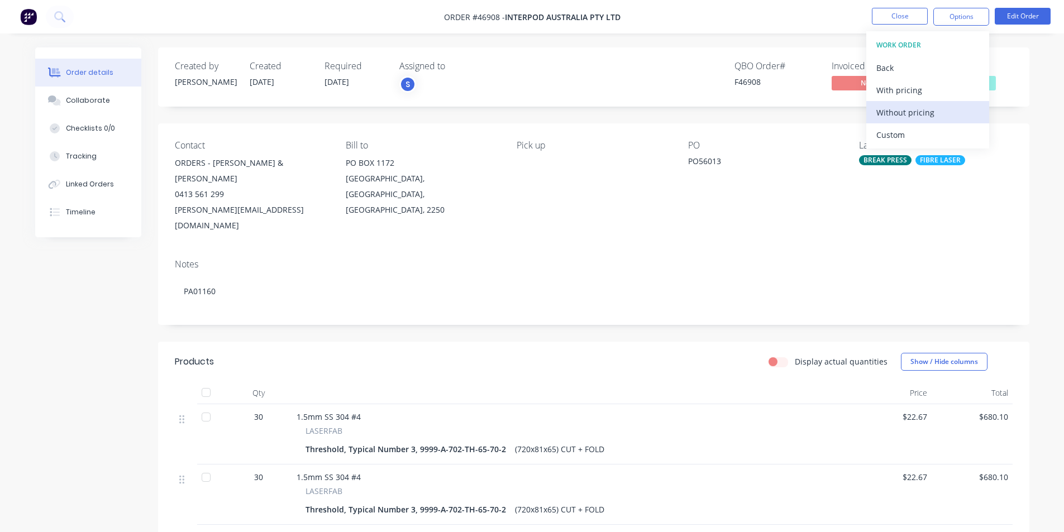
click at [903, 111] on div "Without pricing" at bounding box center [927, 112] width 103 height 16
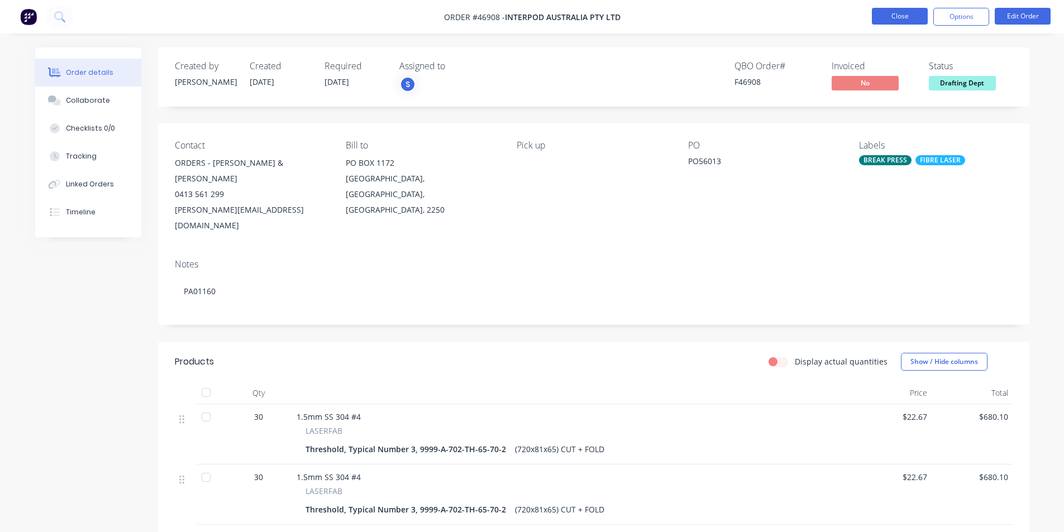
click at [902, 14] on button "Close" at bounding box center [900, 16] width 56 height 17
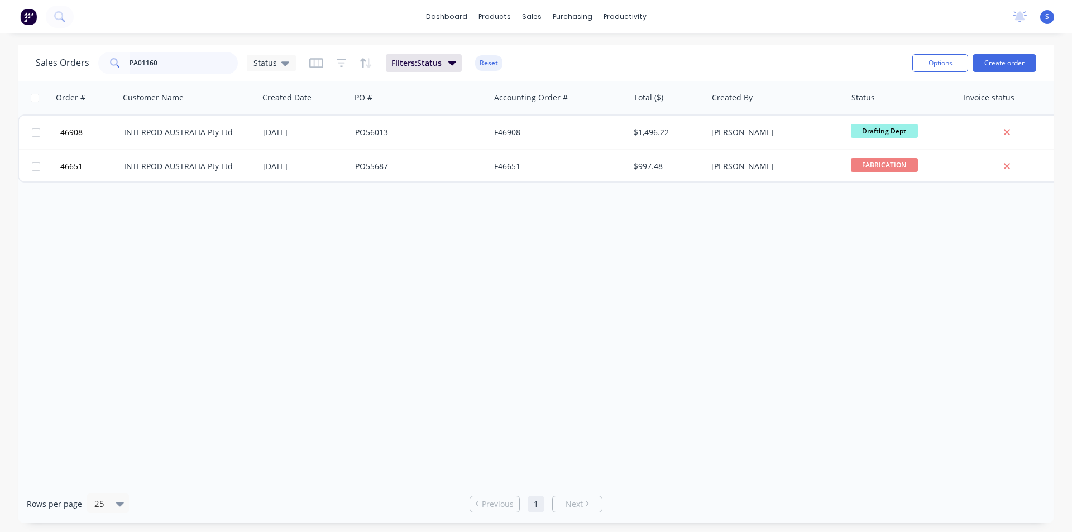
click at [192, 63] on input "PA01160" at bounding box center [184, 63] width 109 height 22
click at [178, 68] on input "PA01160" at bounding box center [184, 63] width 109 height 22
click at [559, 54] on div "Sales Orders" at bounding box center [573, 54] width 46 height 10
click at [170, 61] on input "PA01160" at bounding box center [184, 63] width 109 height 22
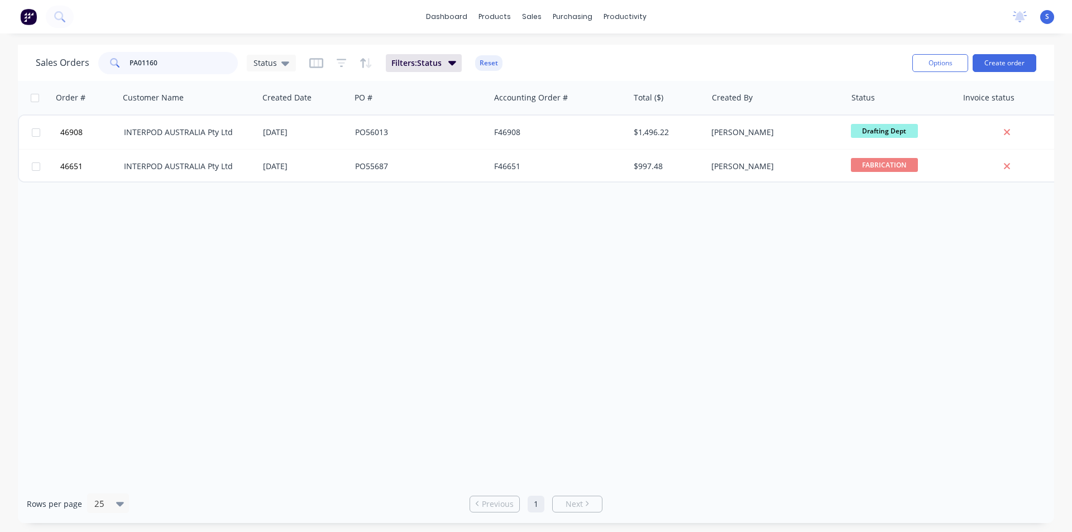
click at [170, 61] on input "PA01160" at bounding box center [184, 63] width 109 height 22
paste input "4"
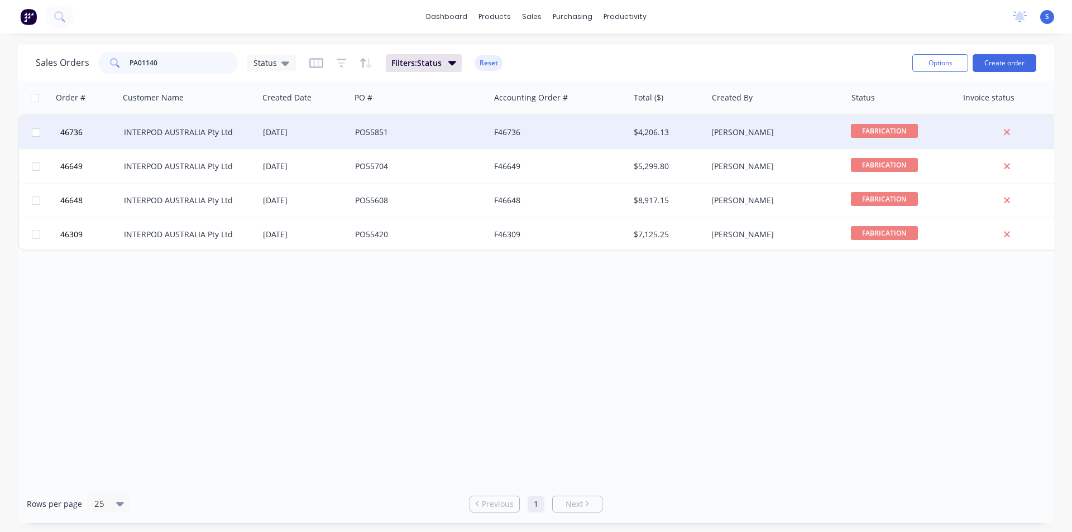
type input "PA01140"
click at [335, 138] on div "[DATE]" at bounding box center [305, 133] width 92 height 34
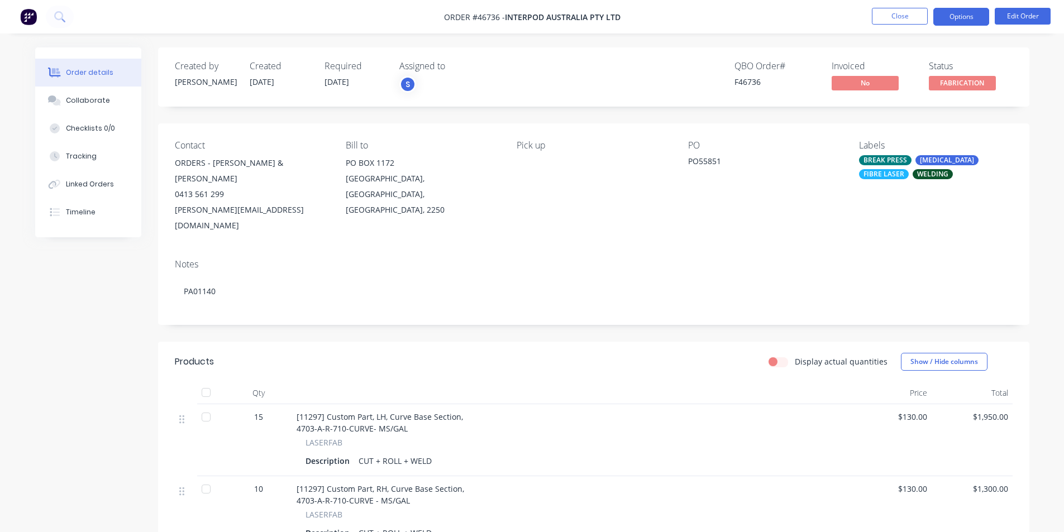
click at [969, 22] on button "Options" at bounding box center [961, 17] width 56 height 18
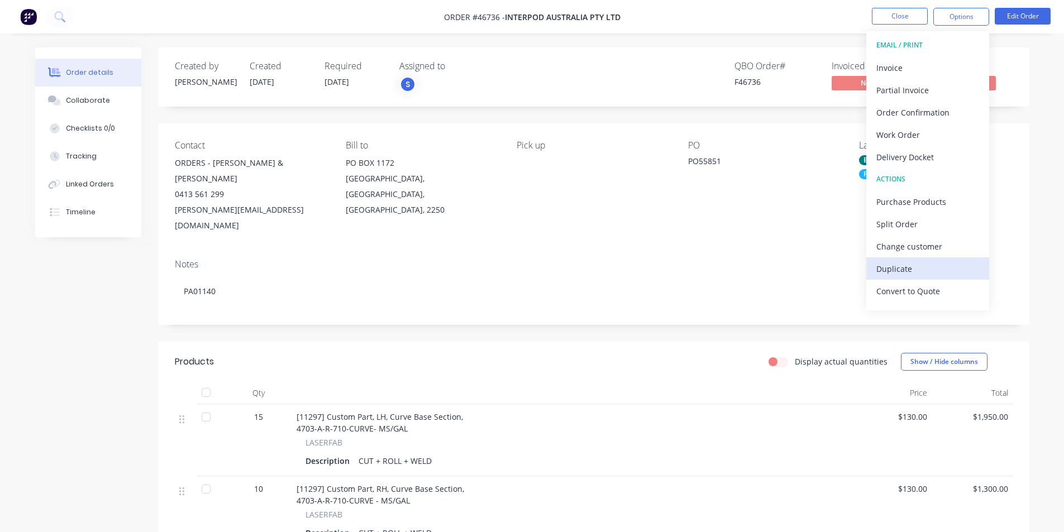
click at [916, 269] on div "Duplicate" at bounding box center [927, 269] width 103 height 16
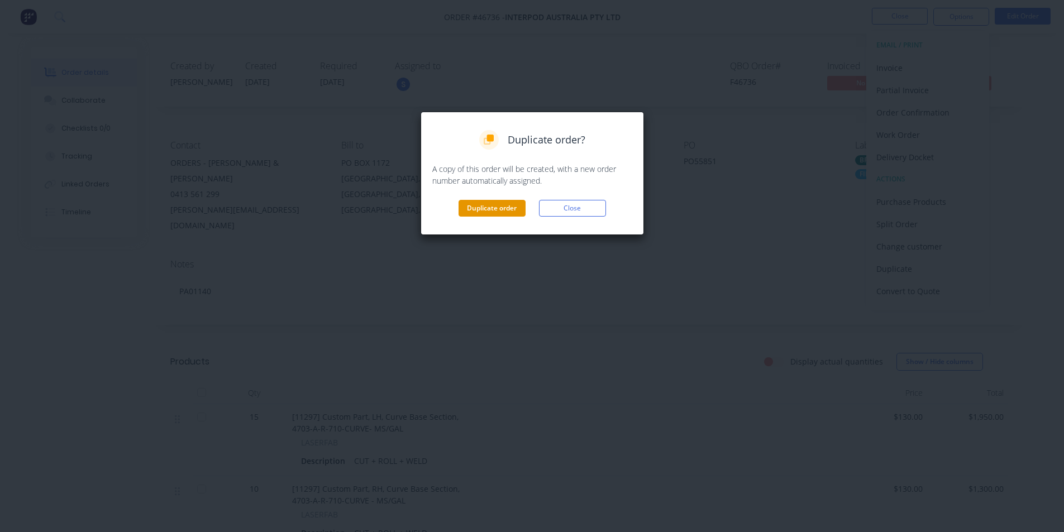
click at [473, 210] on button "Duplicate order" at bounding box center [492, 208] width 67 height 17
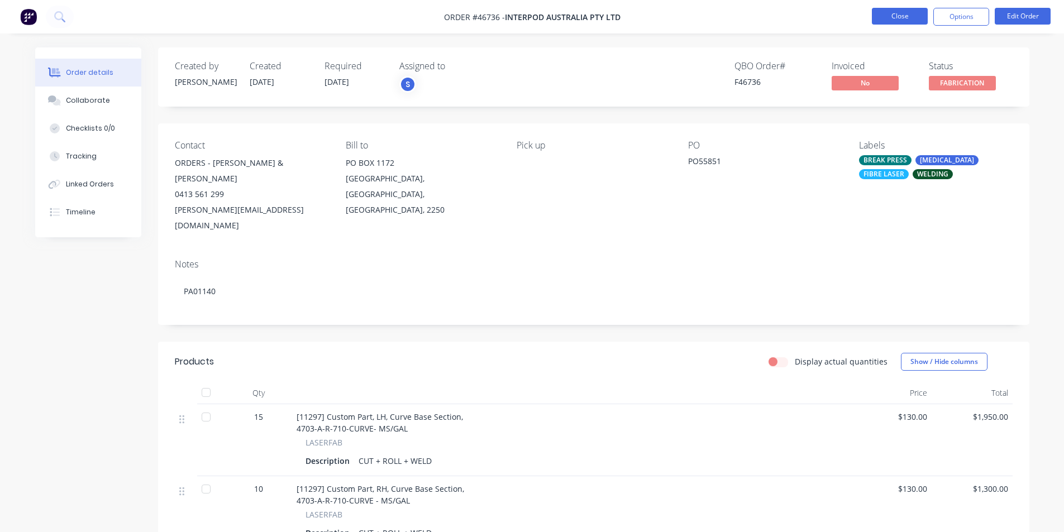
click at [910, 13] on button "Close" at bounding box center [900, 16] width 56 height 17
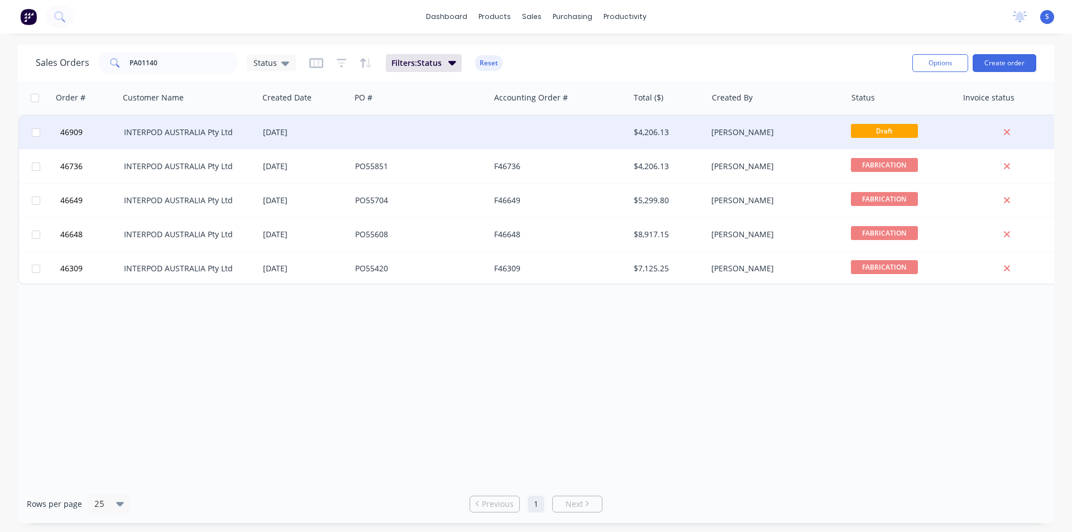
click at [547, 137] on div at bounding box center [559, 133] width 139 height 34
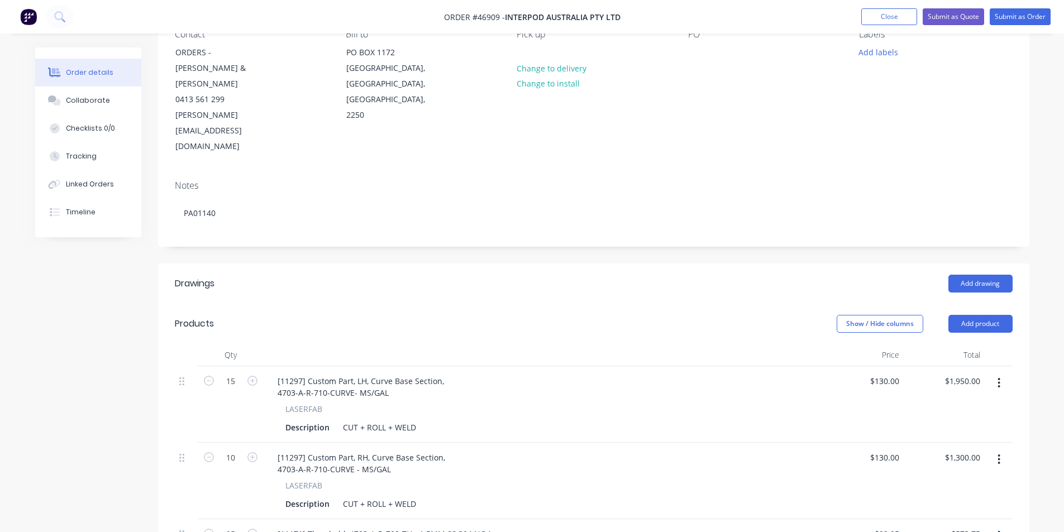
scroll to position [223, 0]
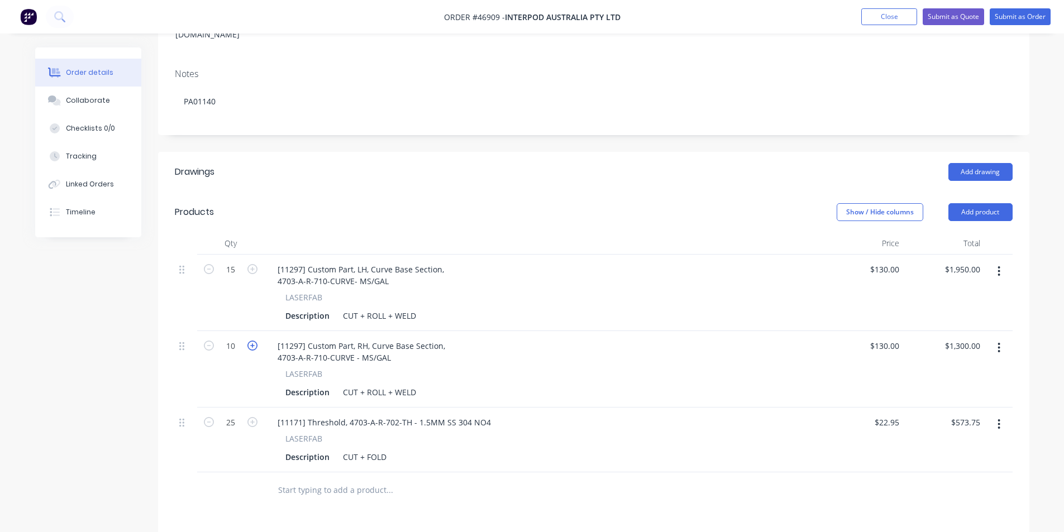
click at [251, 341] on icon "button" at bounding box center [252, 346] width 10 height 10
type input "11"
type input "$1,430.00"
click at [251, 341] on icon "button" at bounding box center [252, 346] width 10 height 10
type input "12"
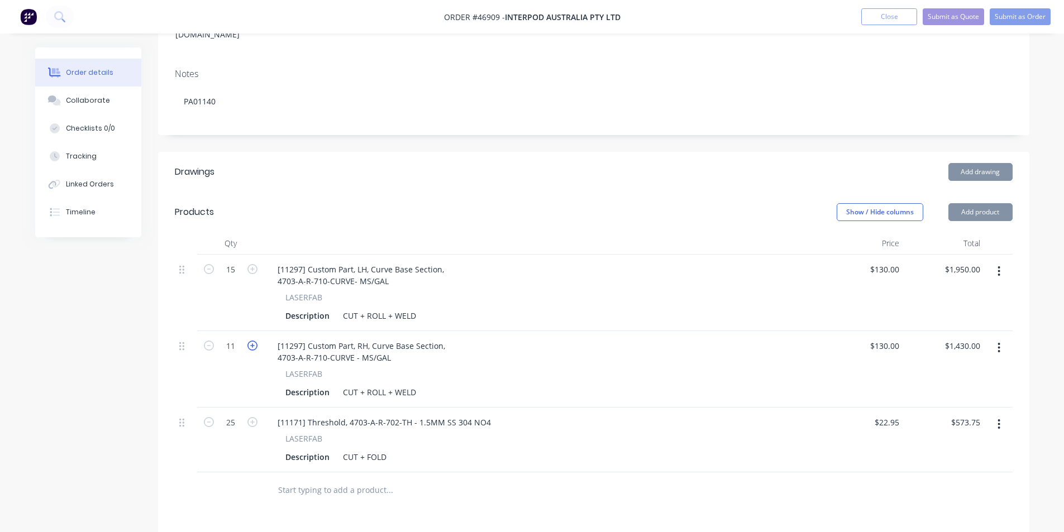
type input "$1,560.00"
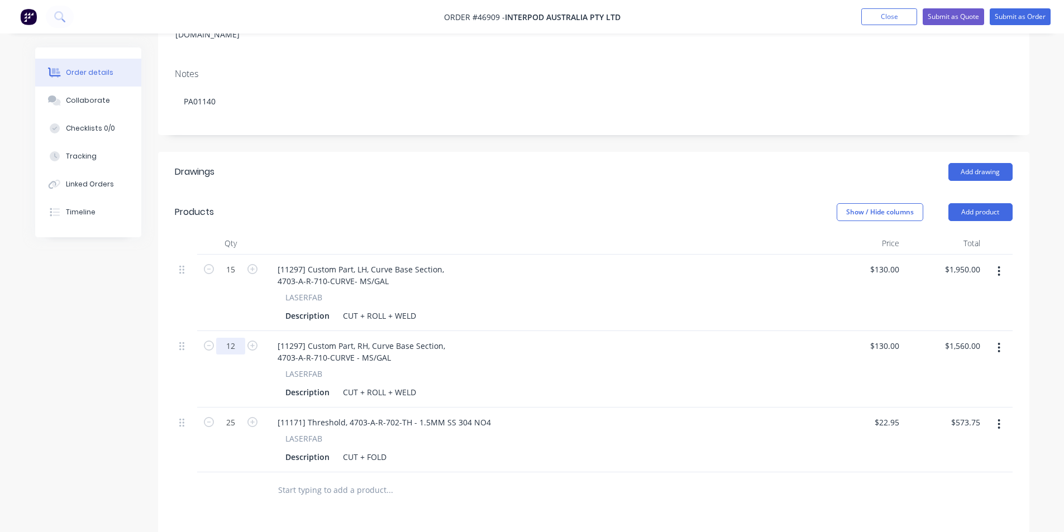
click at [239, 278] on input "12" at bounding box center [230, 269] width 29 height 17
type input "22"
type input "$2,860.00"
click at [238, 261] on input "15" at bounding box center [230, 269] width 29 height 17
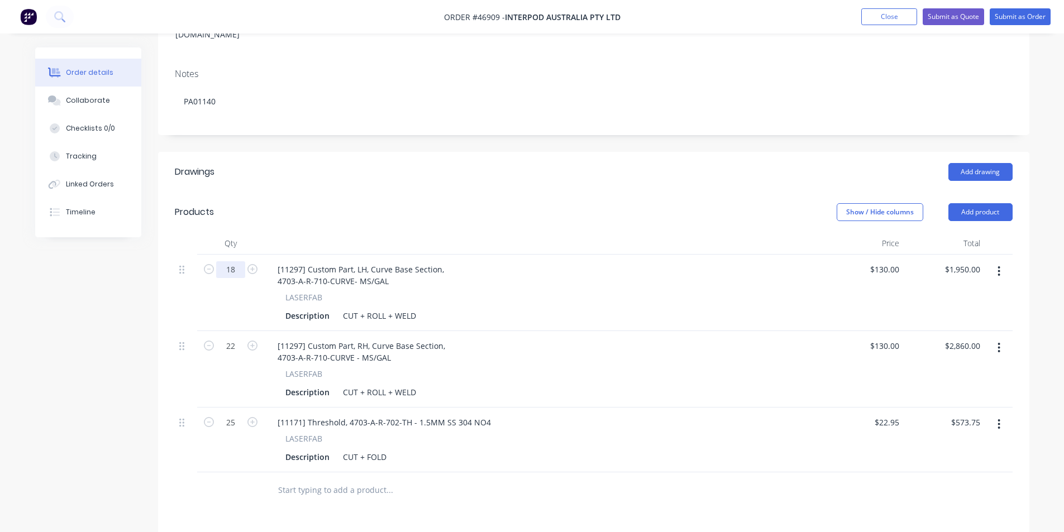
type input "18"
type input "$2,340.00"
click at [128, 430] on div "Created by [PERSON_NAME] Created [DATE] Required [DATE] Assigned to Add team me…" at bounding box center [532, 296] width 994 height 945
click at [235, 278] on input "25" at bounding box center [230, 269] width 29 height 17
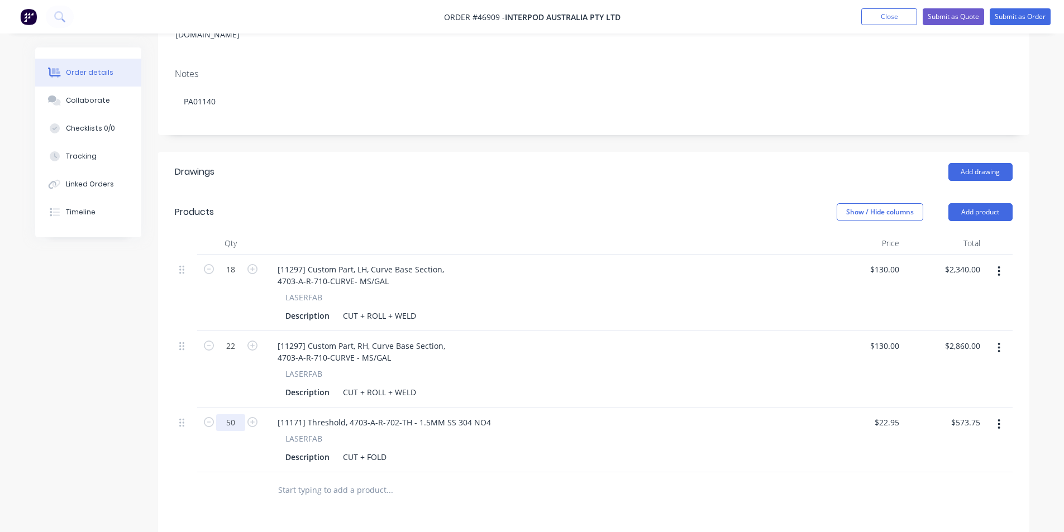
type input "50"
type input "$1,147.50"
click at [167, 374] on div "Qty Price Total 18 [11297] Custom Part, LH, Curve Base Section, 4703-A-R-710-CU…" at bounding box center [593, 370] width 871 height 276
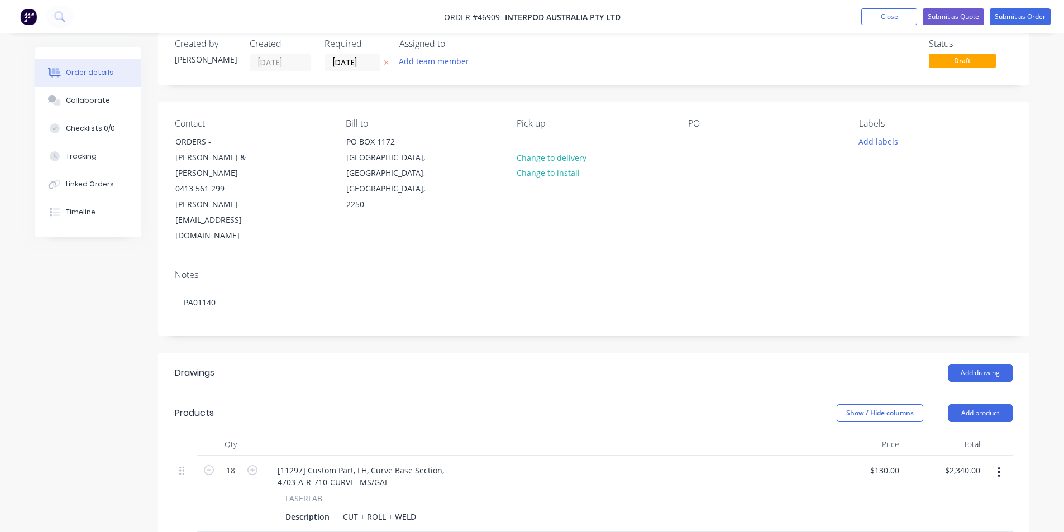
scroll to position [0, 0]
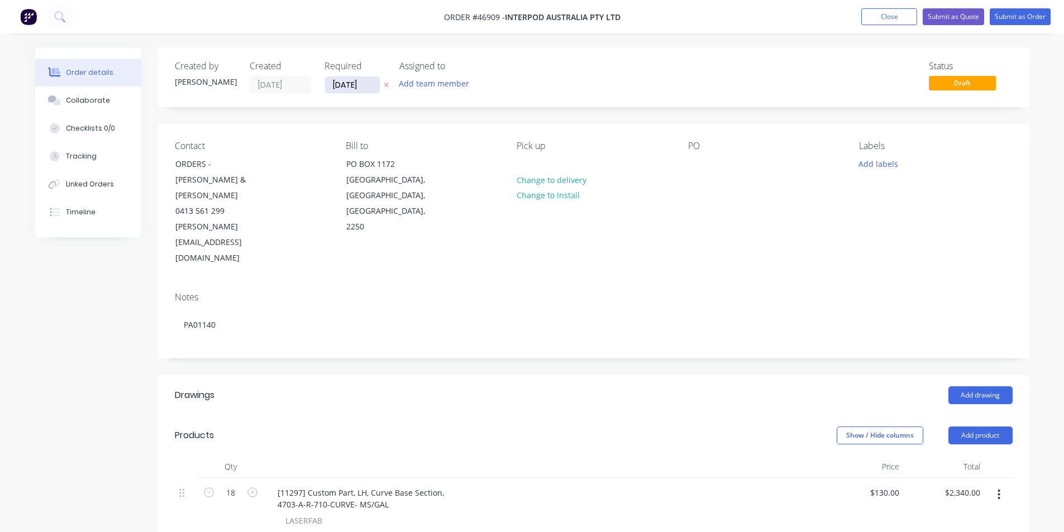
click at [374, 87] on input "[DATE]" at bounding box center [352, 85] width 55 height 17
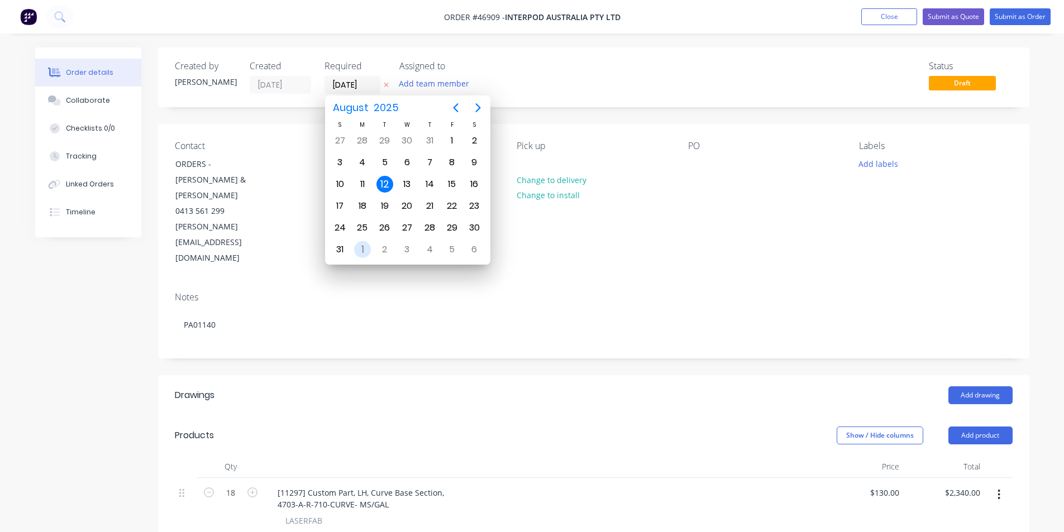
click at [362, 250] on div "1" at bounding box center [362, 249] width 17 height 17
type input "[DATE]"
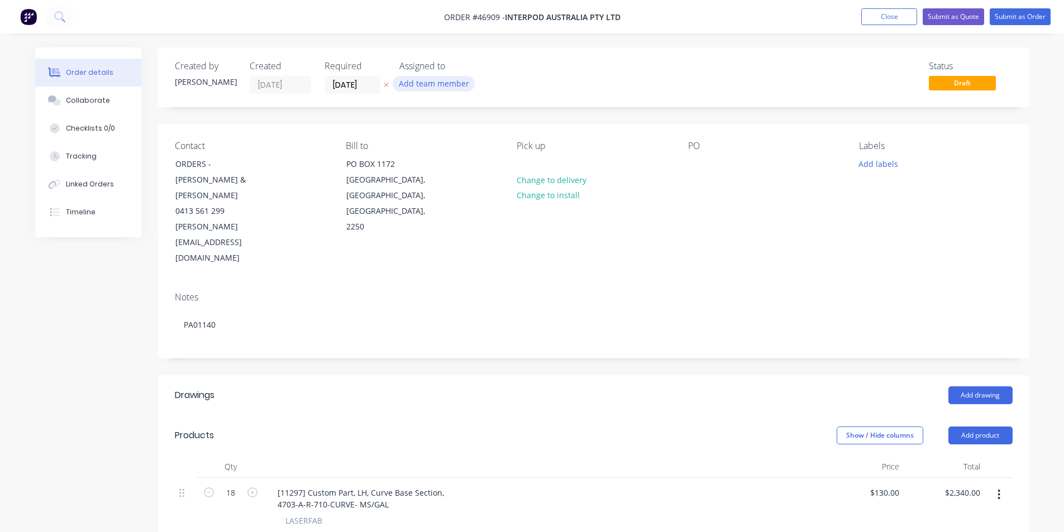
click at [439, 82] on button "Add team member" at bounding box center [434, 83] width 82 height 15
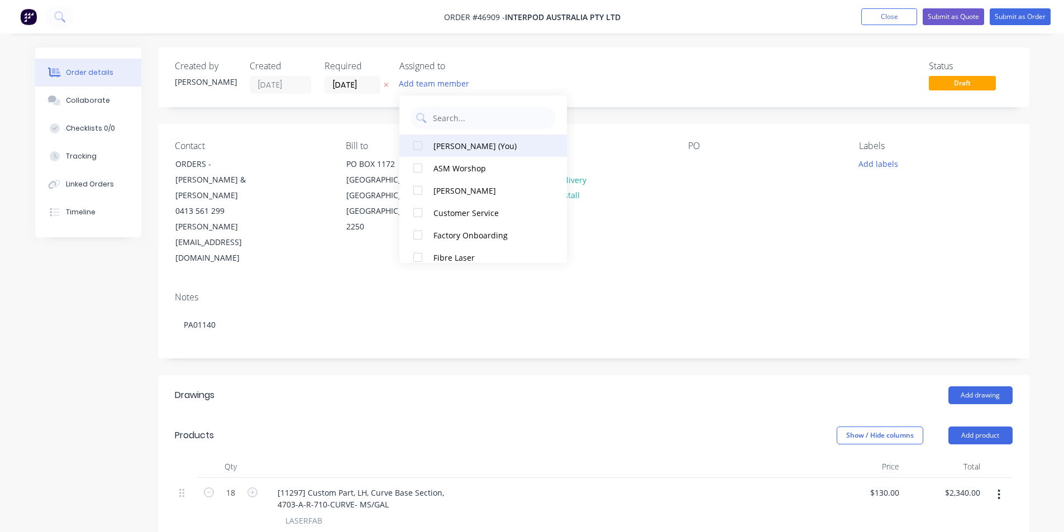
click at [421, 147] on div at bounding box center [418, 146] width 22 height 22
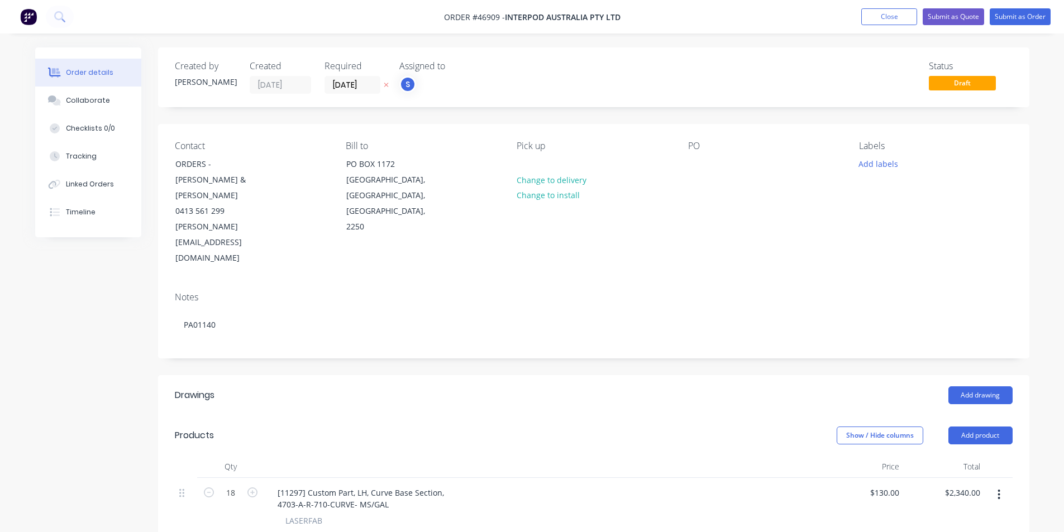
click at [713, 116] on div "Created by [PERSON_NAME] Created [DATE] Required [DATE] Assigned to S Status Dr…" at bounding box center [593, 511] width 871 height 928
click at [878, 161] on button "Add labels" at bounding box center [878, 163] width 51 height 15
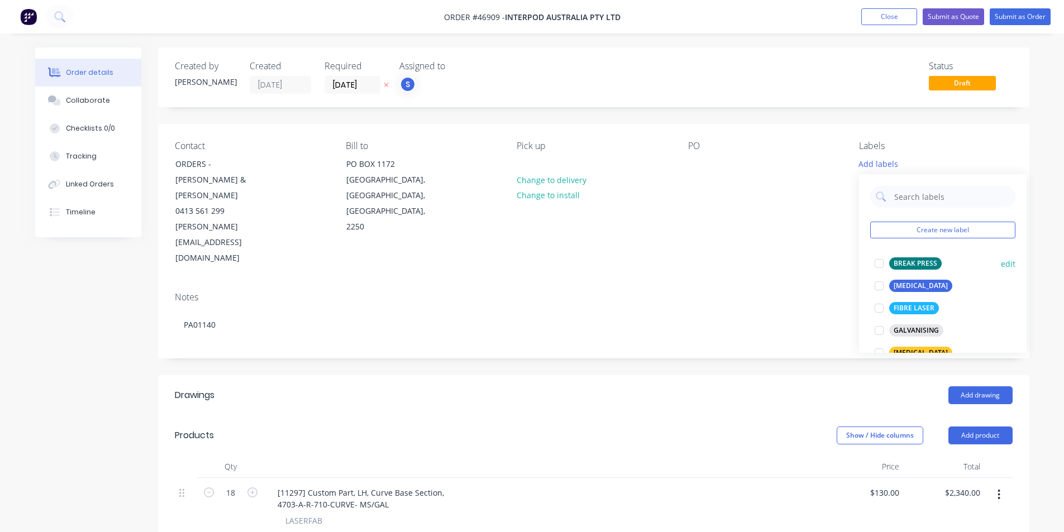
click at [881, 261] on div at bounding box center [879, 263] width 22 height 22
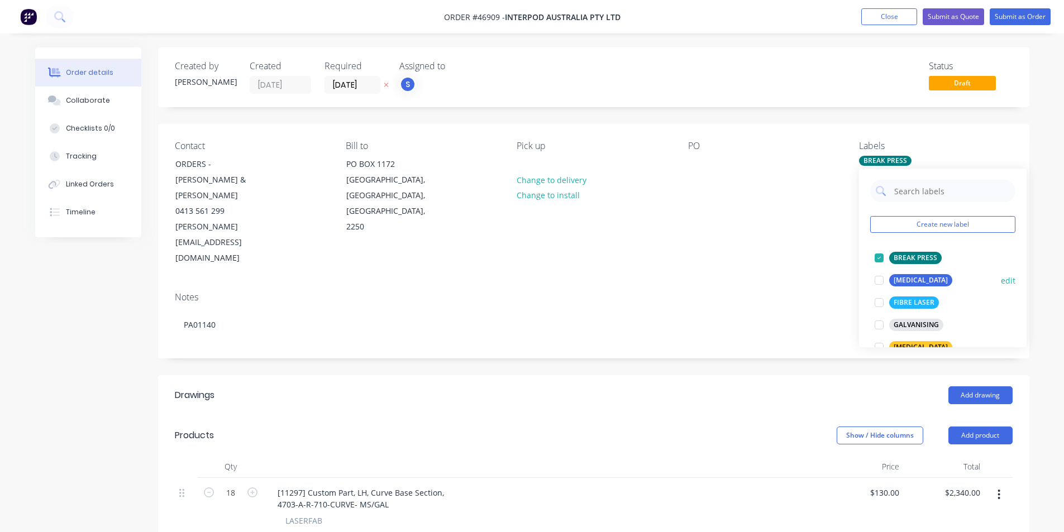
click at [878, 280] on div at bounding box center [879, 280] width 22 height 22
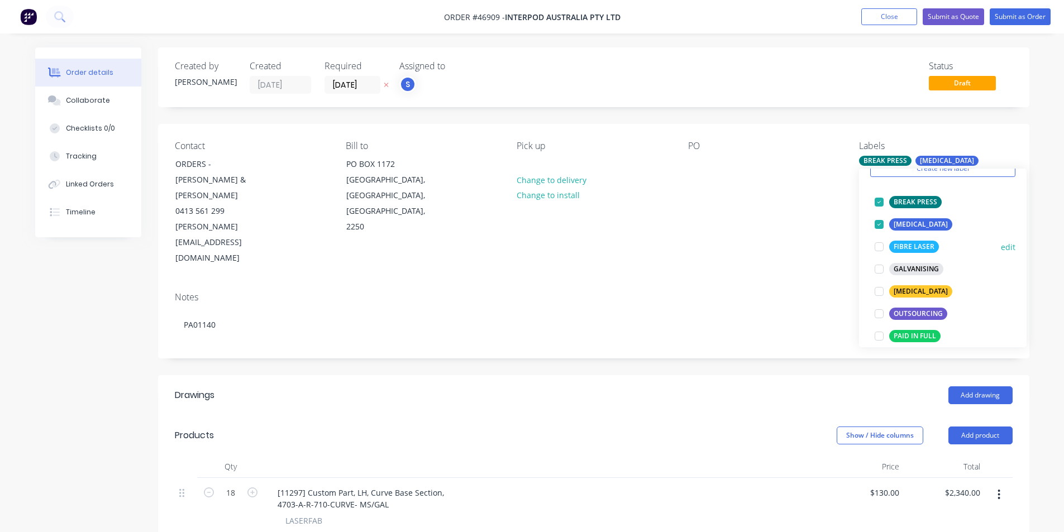
click at [883, 245] on div at bounding box center [879, 247] width 22 height 22
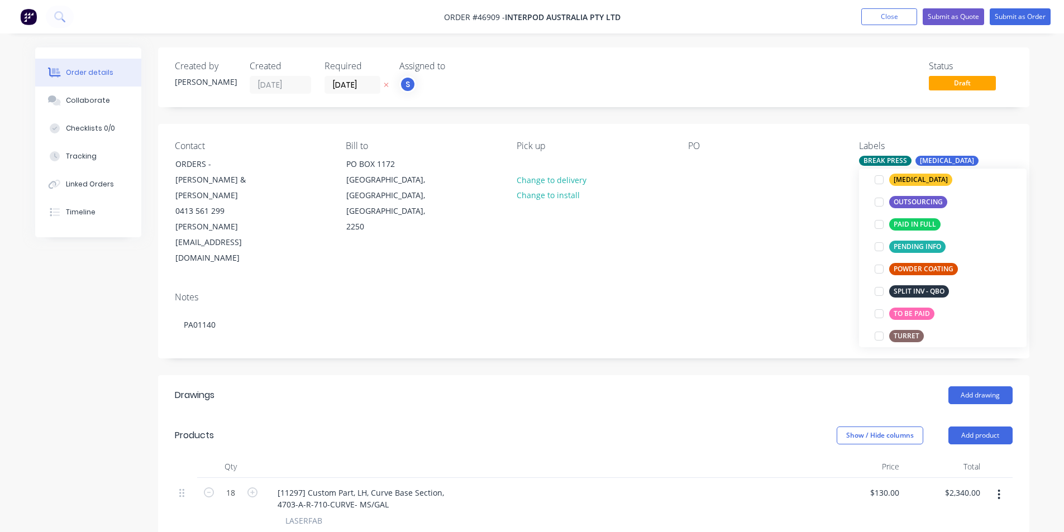
scroll to position [223, 0]
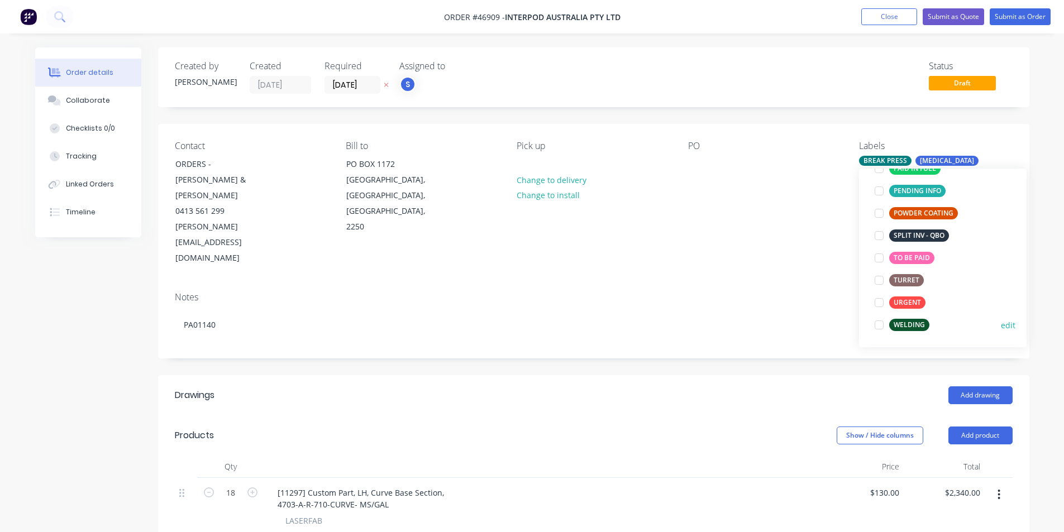
click at [884, 327] on div at bounding box center [879, 325] width 22 height 22
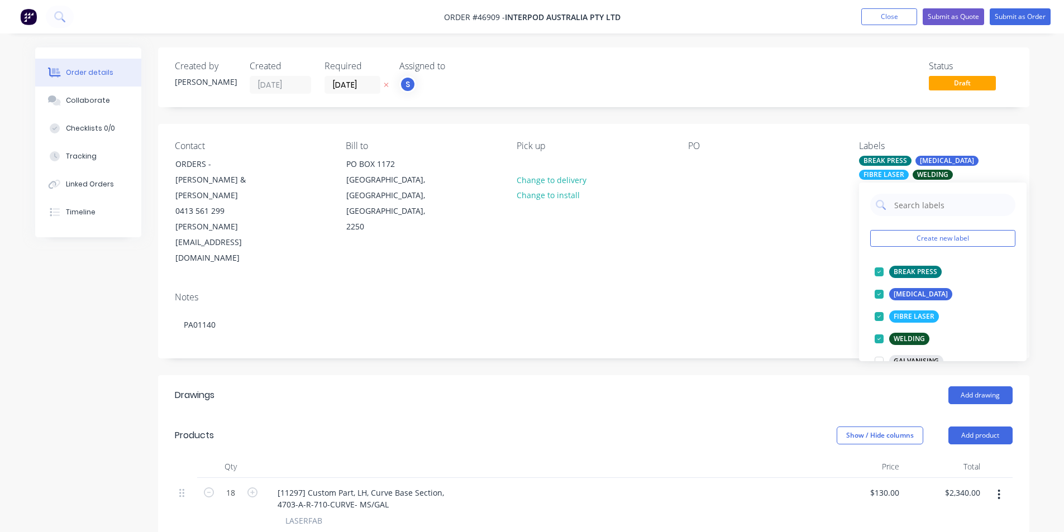
click at [776, 327] on div "Created by [PERSON_NAME] Created [DATE] Required [DATE] Assigned to S Status Dr…" at bounding box center [593, 511] width 871 height 928
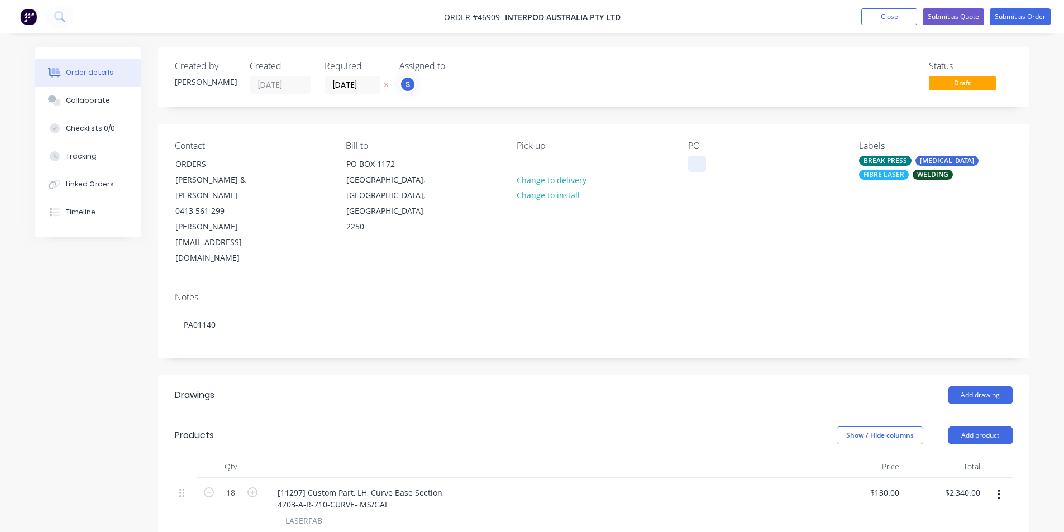
click at [688, 159] on div at bounding box center [697, 164] width 18 height 16
paste div
click at [126, 298] on div "Created by [PERSON_NAME] Created [DATE] Required [DATE] Assigned to S Status Dr…" at bounding box center [532, 519] width 994 height 945
click at [1012, 16] on button "Submit as Order" at bounding box center [1020, 16] width 61 height 17
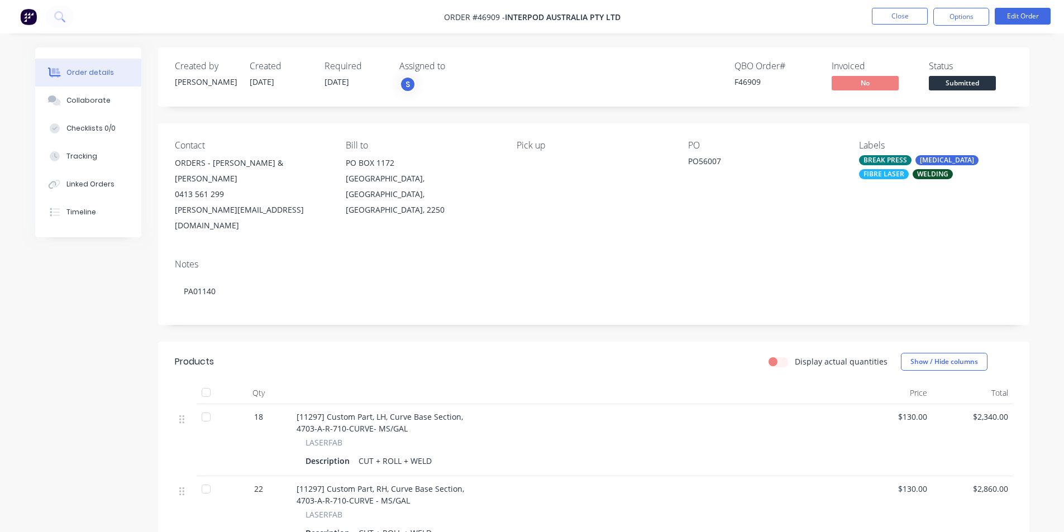
click at [959, 82] on span "Submitted" at bounding box center [962, 83] width 67 height 14
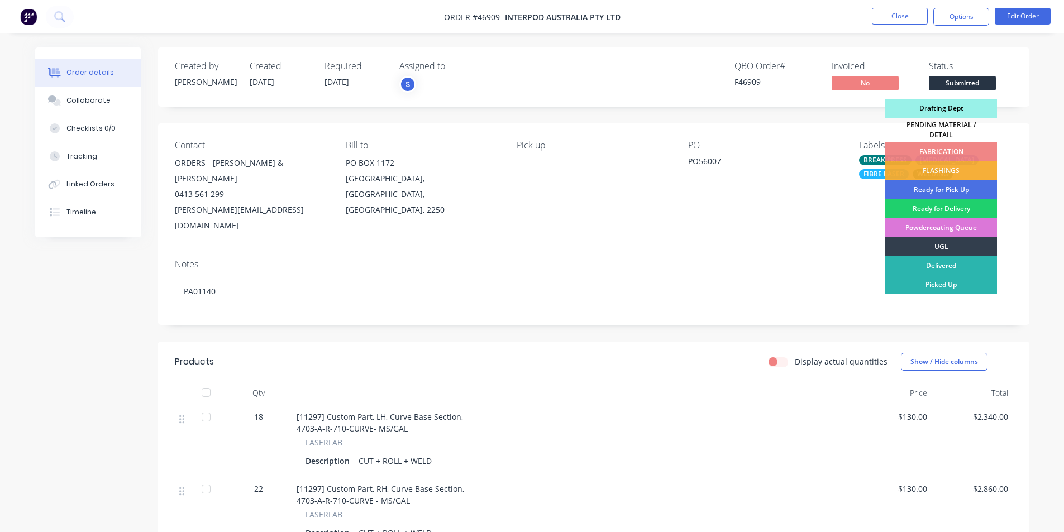
click at [943, 106] on div "Drafting Dept" at bounding box center [941, 108] width 112 height 19
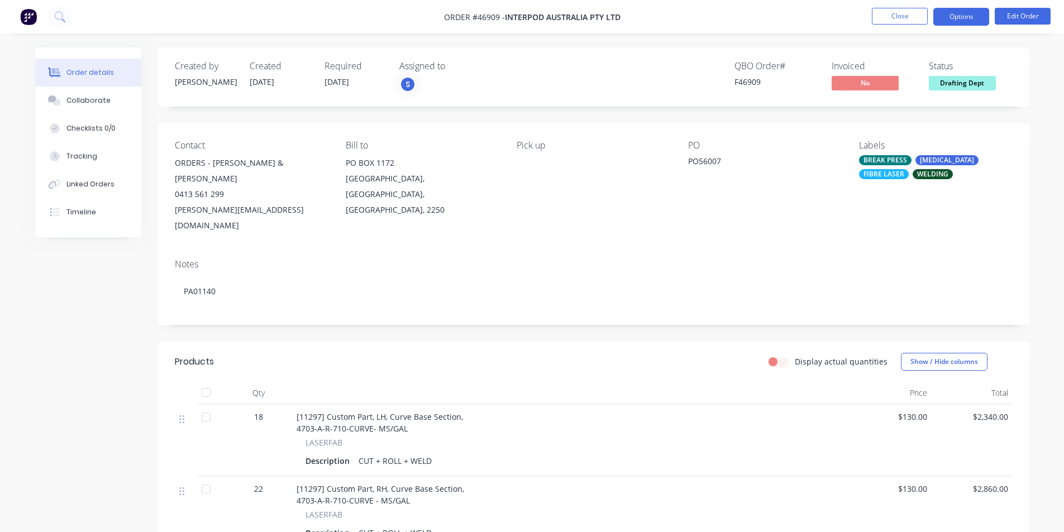
click at [969, 15] on button "Options" at bounding box center [961, 17] width 56 height 18
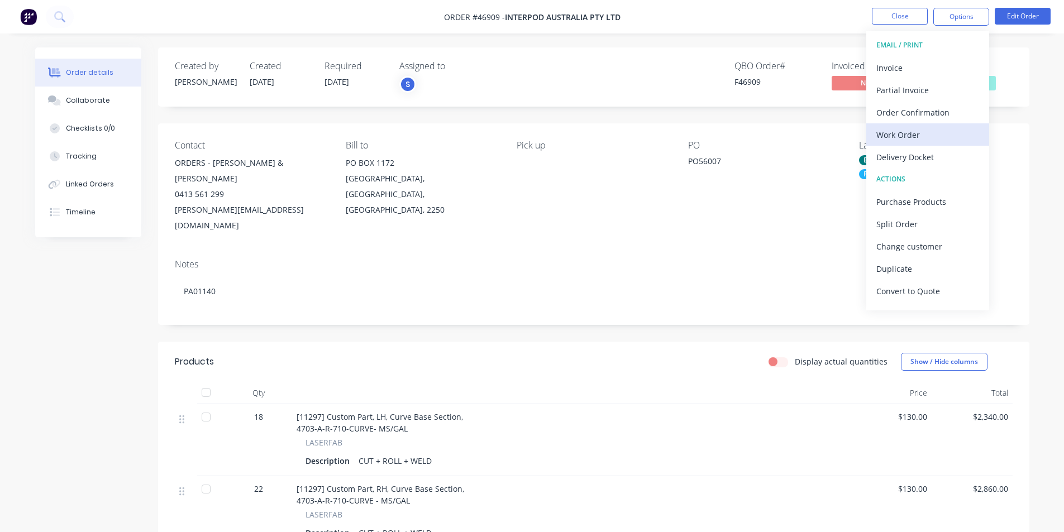
click at [910, 136] on div "Work Order" at bounding box center [927, 135] width 103 height 16
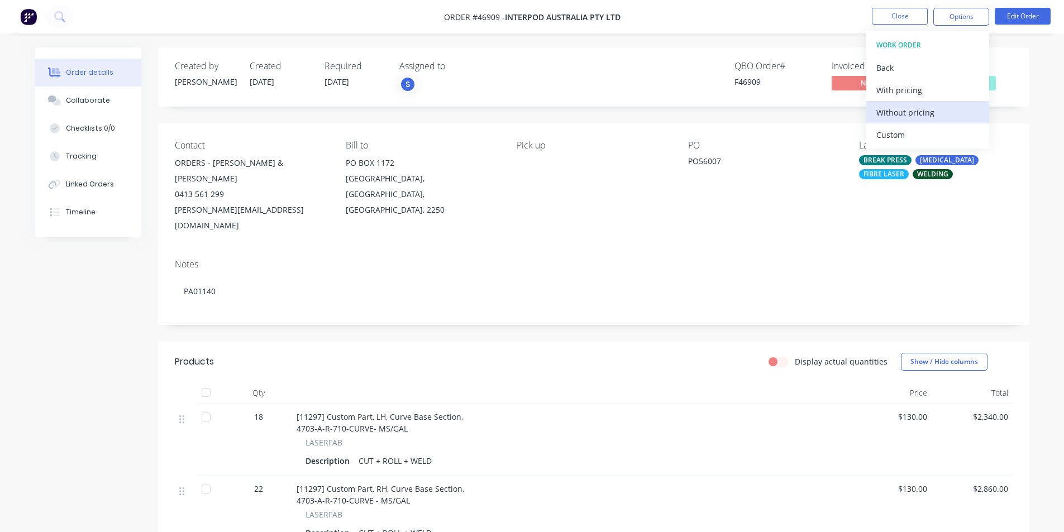
click at [901, 112] on div "Without pricing" at bounding box center [927, 112] width 103 height 16
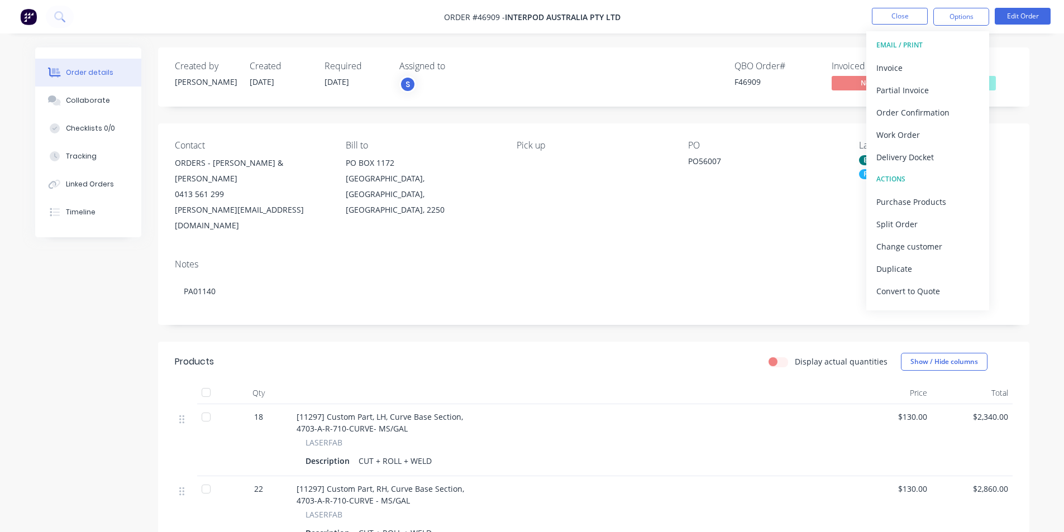
scroll to position [112, 0]
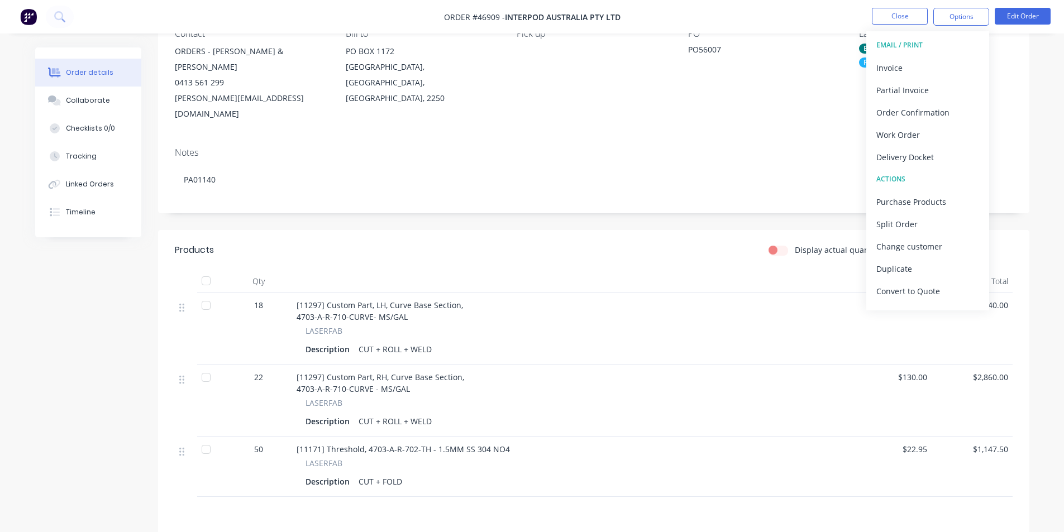
click at [125, 327] on div "Created by [PERSON_NAME] Created [DATE] Required [DATE] Assigned to S QBO Order…" at bounding box center [532, 304] width 994 height 736
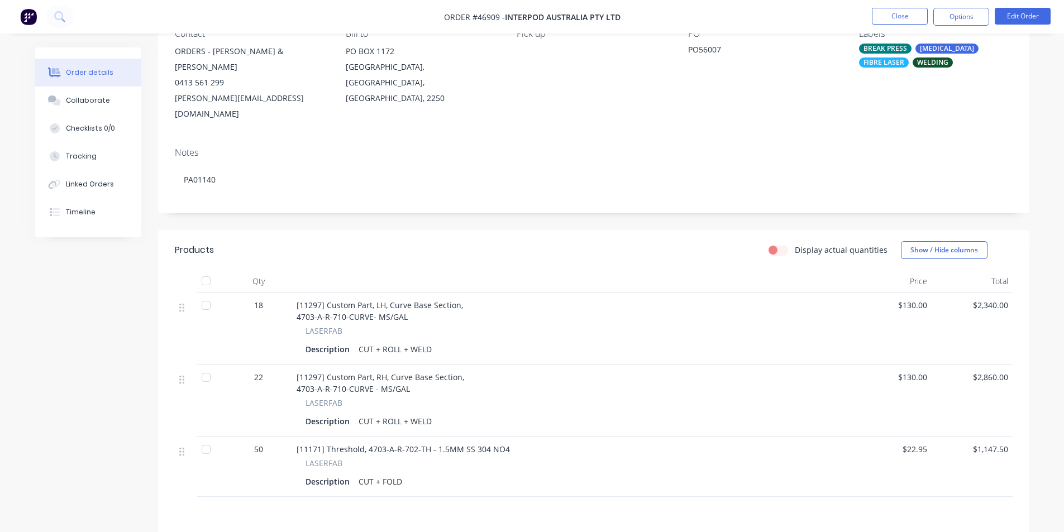
scroll to position [0, 0]
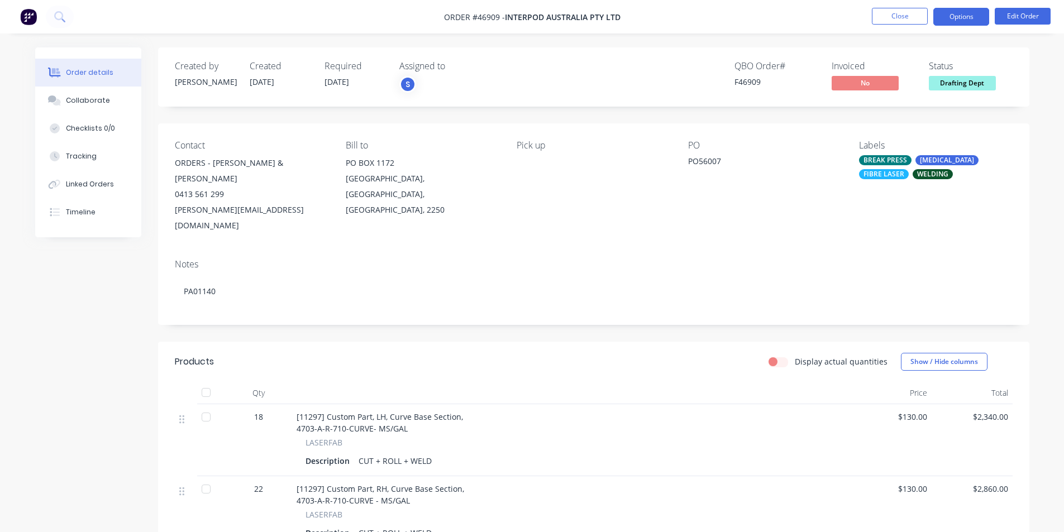
click at [952, 20] on button "Options" at bounding box center [961, 17] width 56 height 18
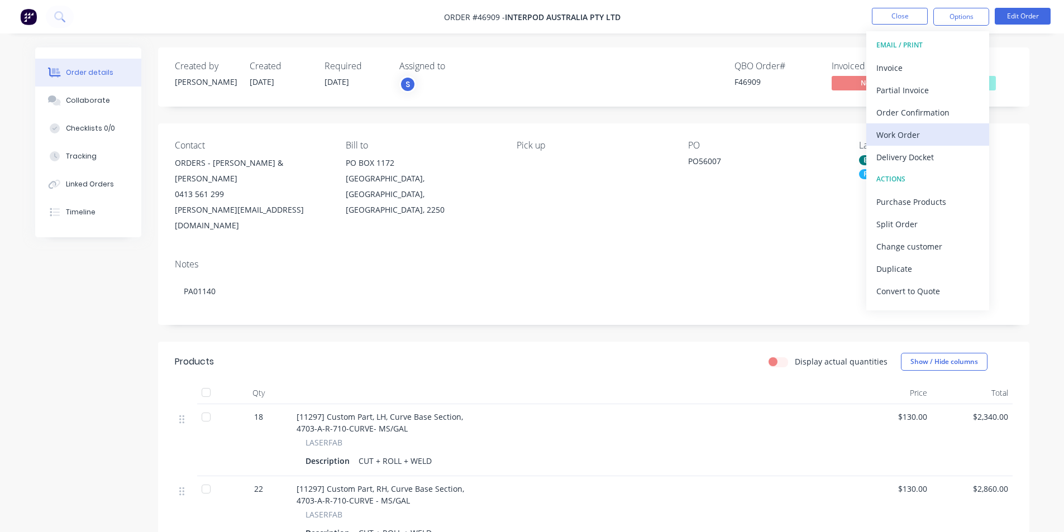
click at [898, 134] on div "Work Order" at bounding box center [927, 135] width 103 height 16
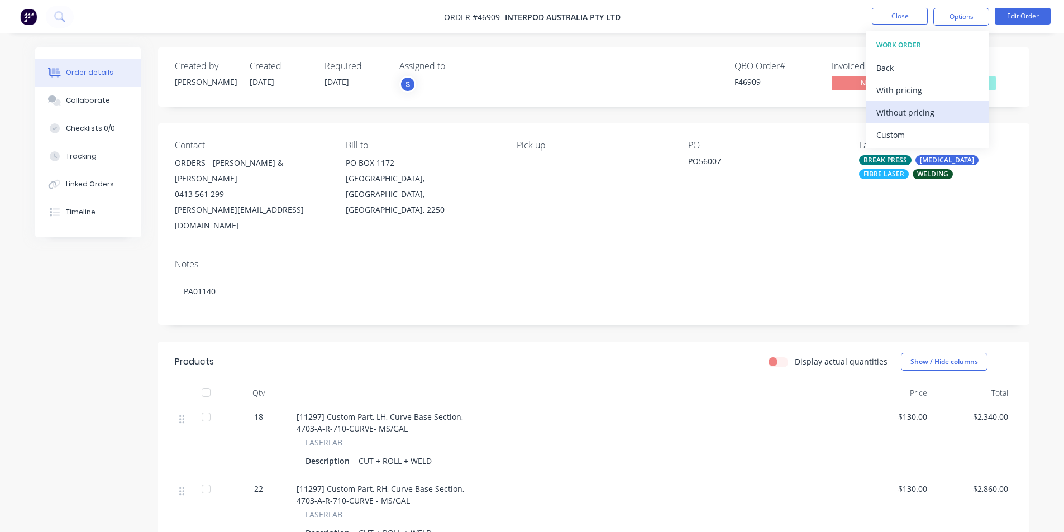
click at [909, 115] on div "Without pricing" at bounding box center [927, 112] width 103 height 16
